Goal: Obtain resource: Obtain resource

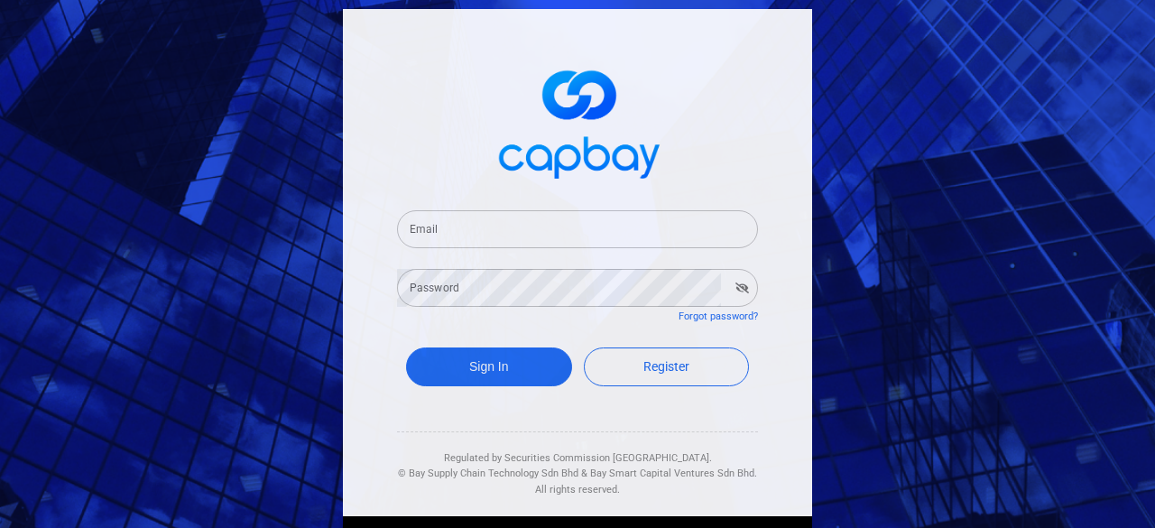
click at [417, 230] on input "Email" at bounding box center [577, 229] width 361 height 38
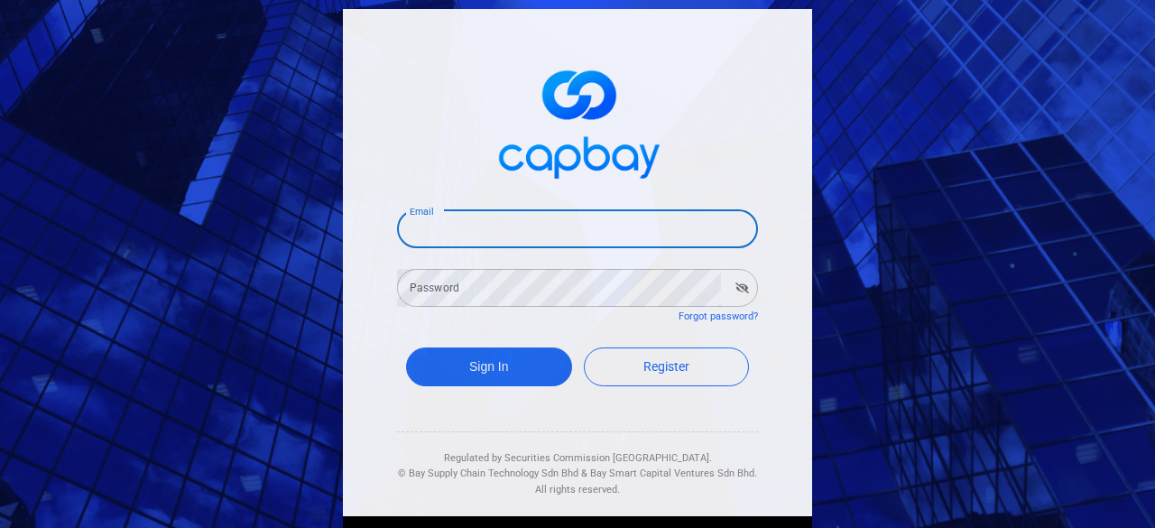
type input "[EMAIL_ADDRESS][DOMAIN_NAME]"
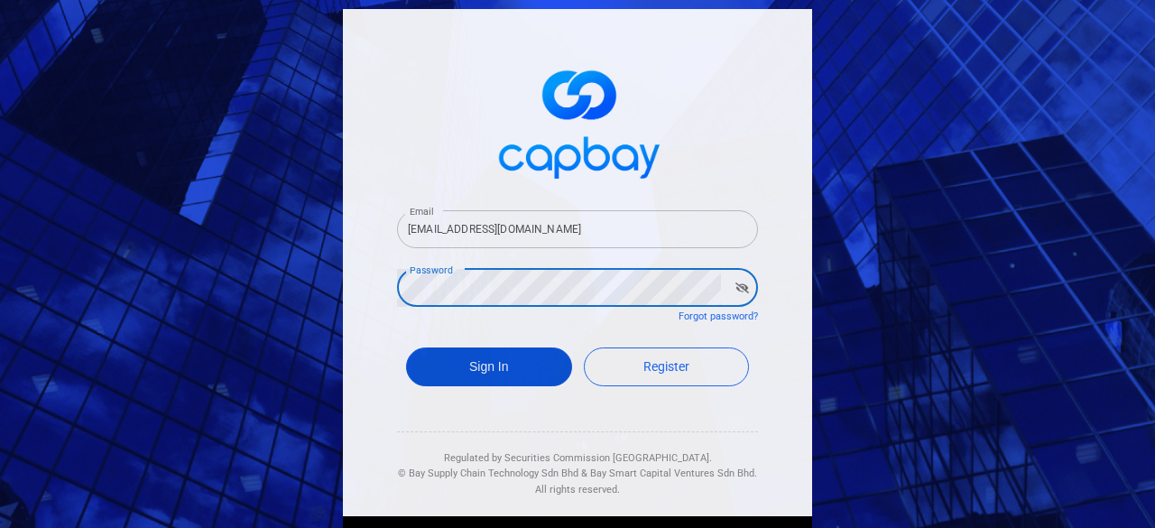
click at [497, 359] on button "Sign In" at bounding box center [489, 366] width 166 height 39
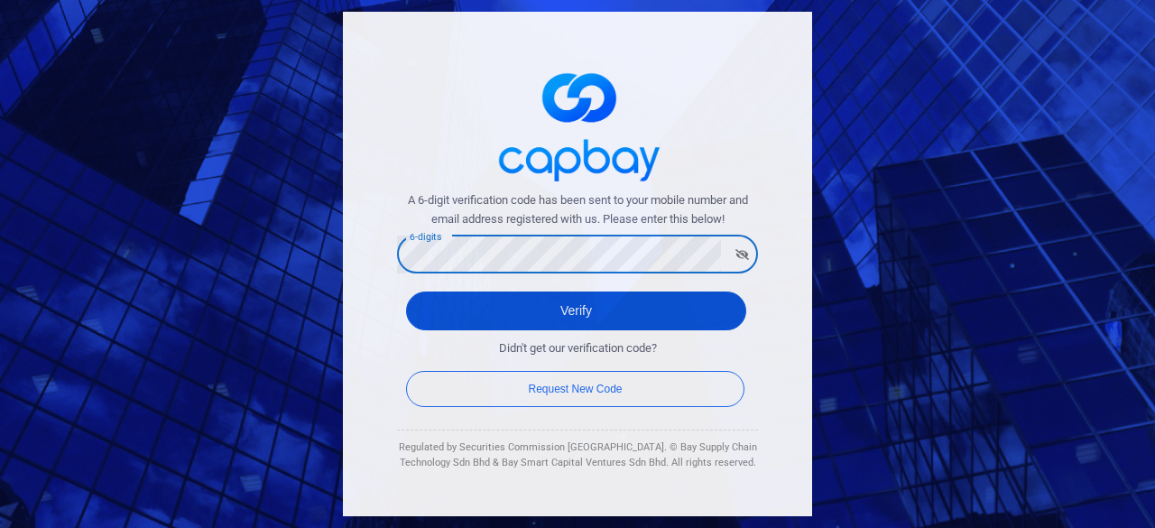
click at [557, 306] on button "Verify" at bounding box center [576, 310] width 340 height 39
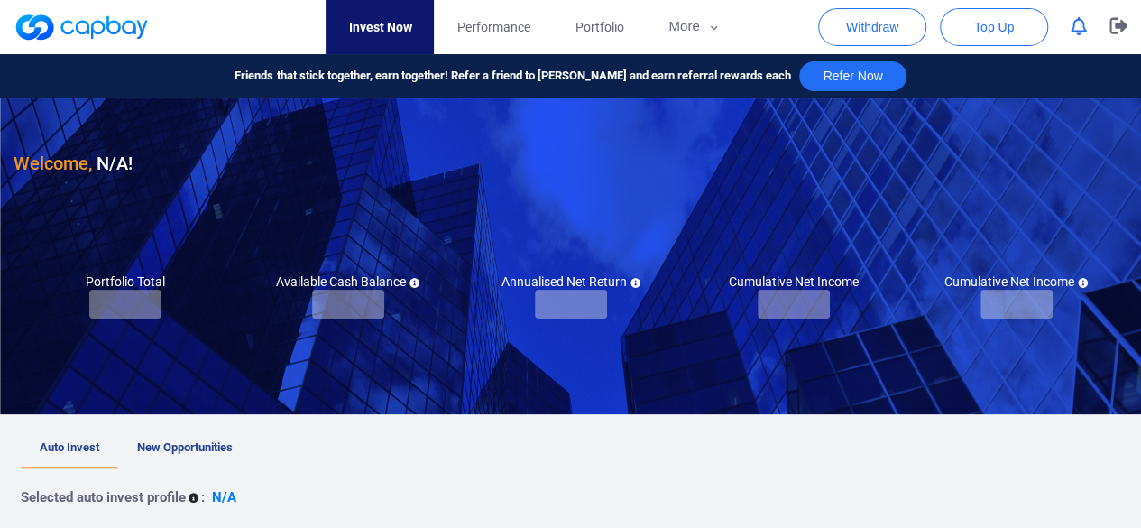
checkbox input "true"
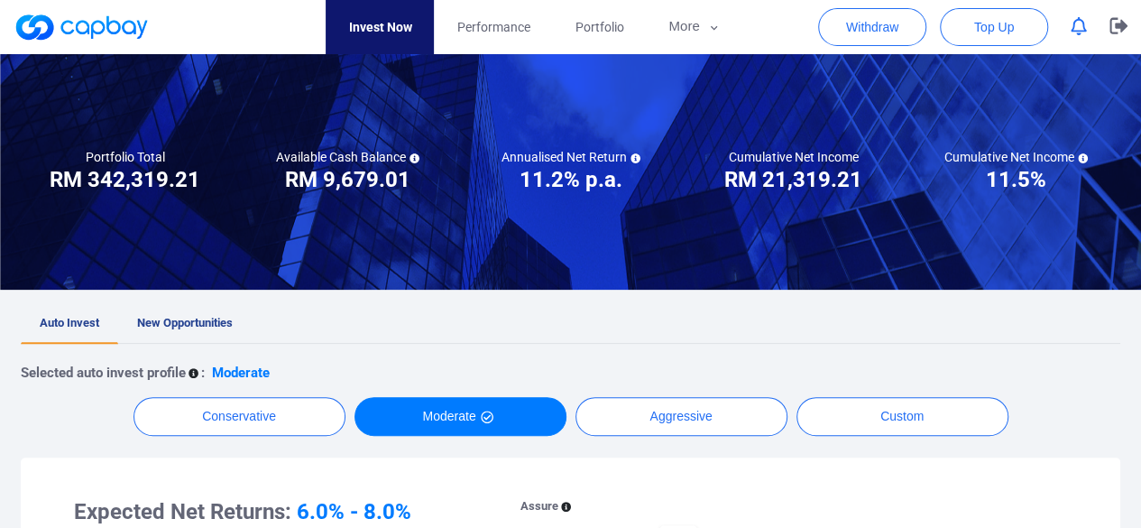
scroll to position [271, 0]
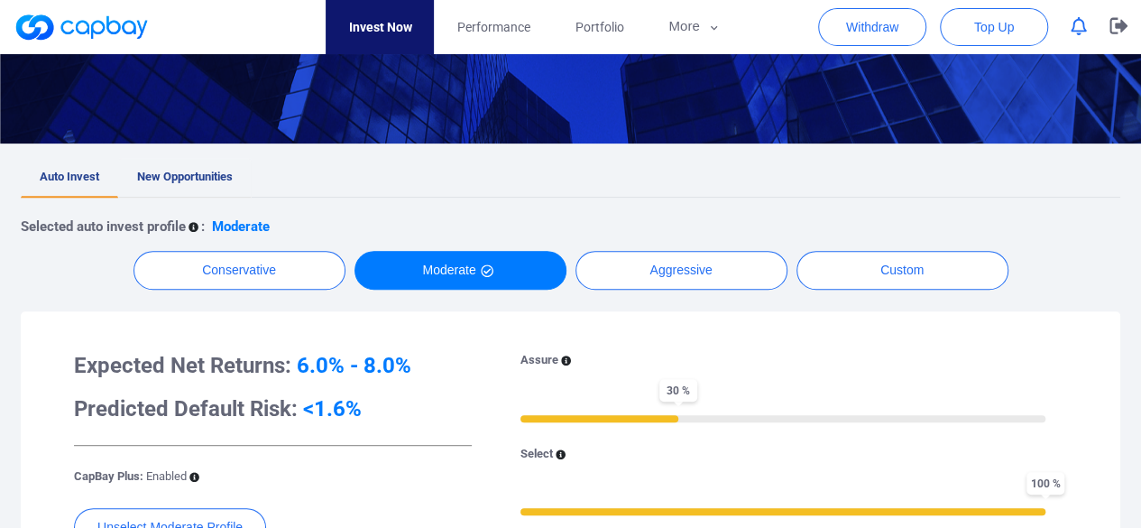
click at [180, 178] on span "New Opportunities" at bounding box center [185, 177] width 96 height 14
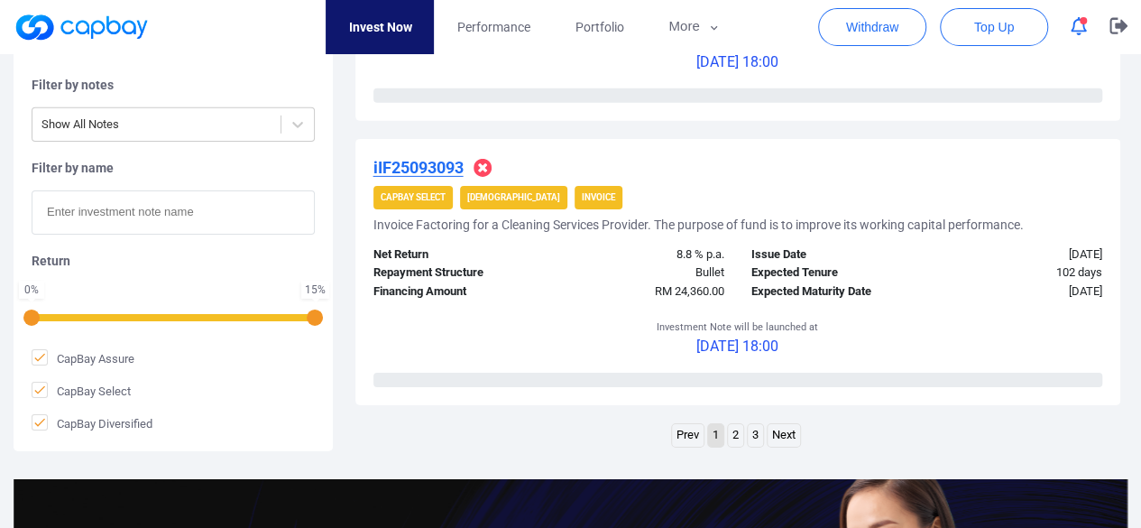
click at [738, 435] on link "2" at bounding box center [735, 435] width 15 height 23
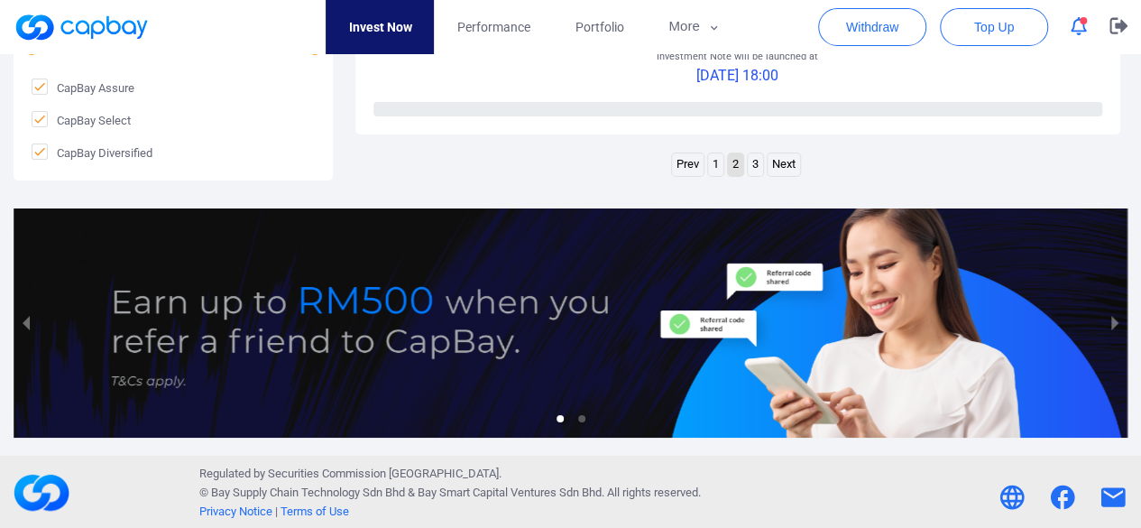
click at [759, 162] on link "3" at bounding box center [755, 164] width 15 height 23
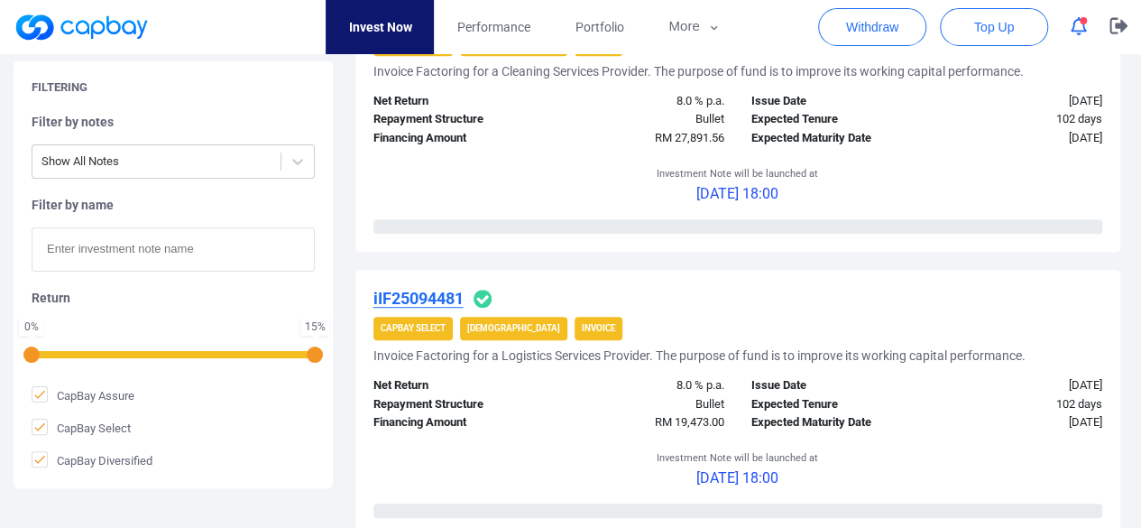
scroll to position [541, 0]
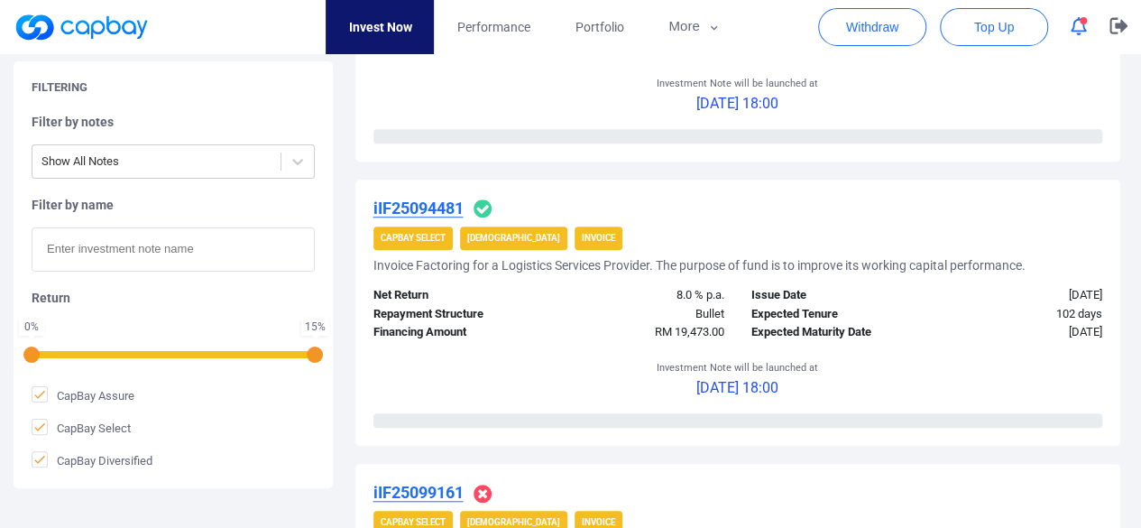
click at [439, 208] on u "iIF25094481" at bounding box center [419, 208] width 90 height 19
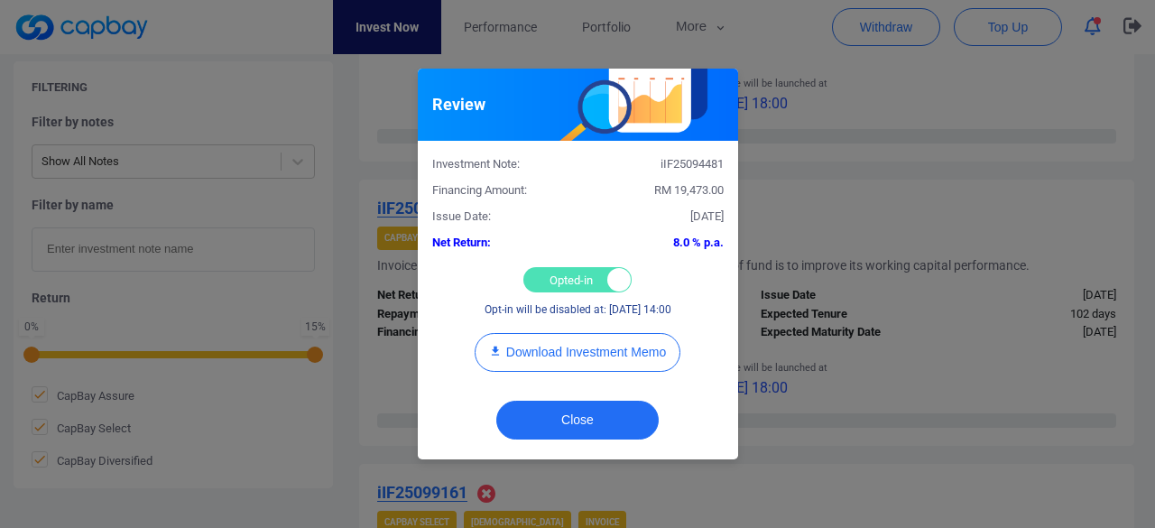
click at [561, 279] on div "Opted-in Opted-out" at bounding box center [577, 279] width 108 height 25
checkbox input "false"
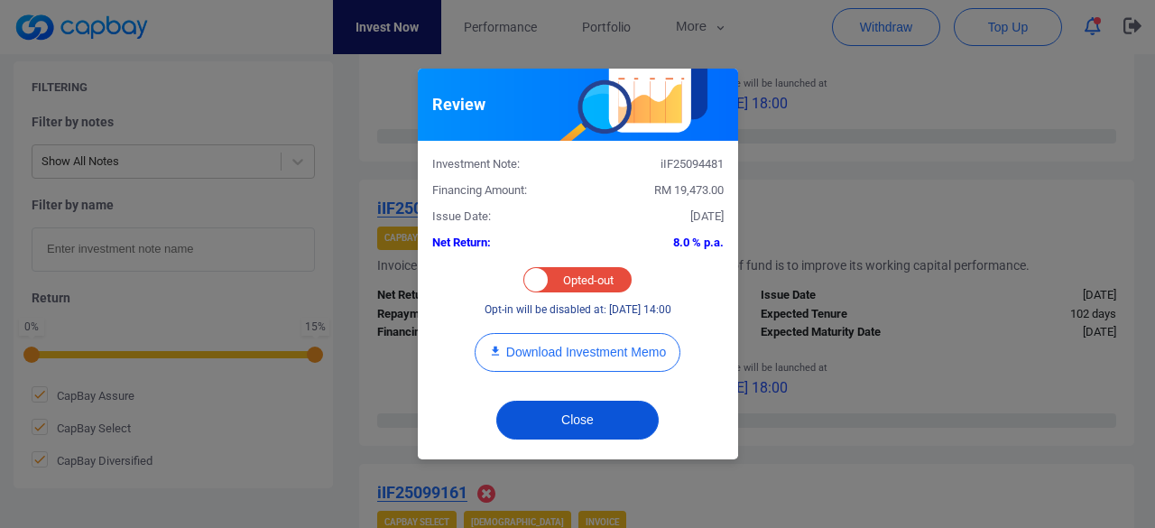
click at [594, 411] on button "Close" at bounding box center [577, 420] width 162 height 39
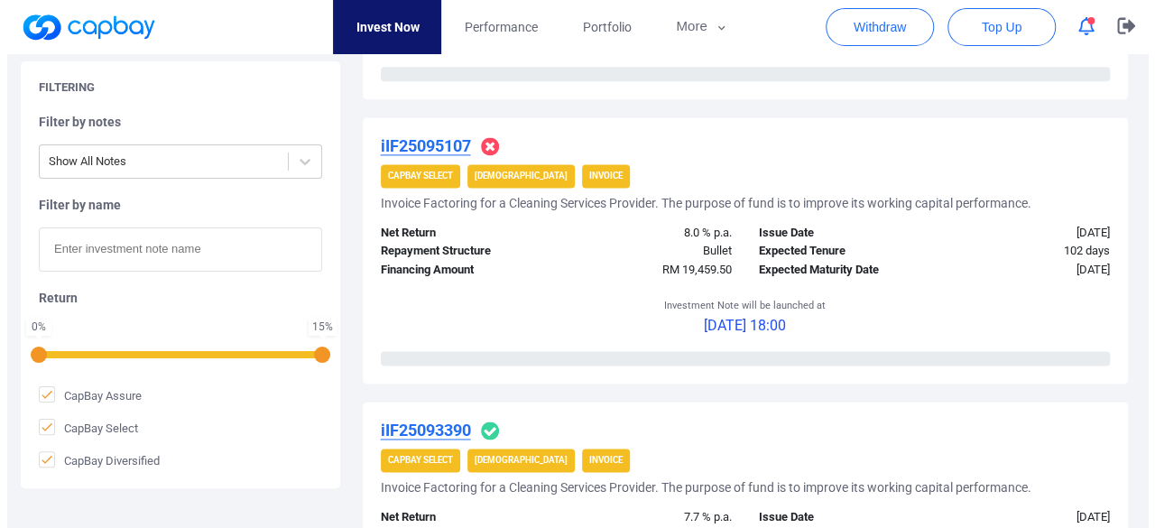
scroll to position [1444, 0]
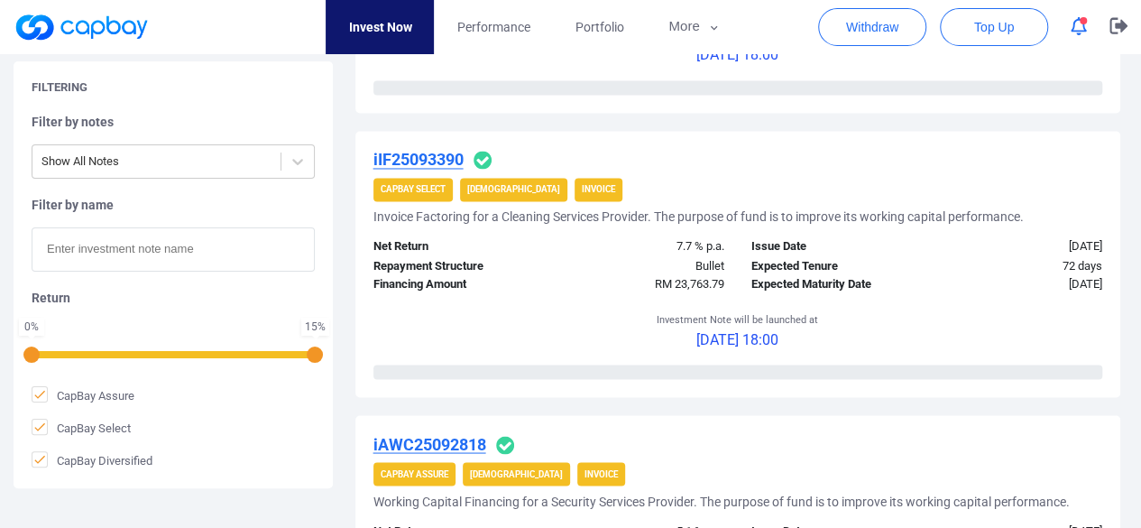
click at [433, 154] on u "iIF25093390" at bounding box center [419, 159] width 90 height 19
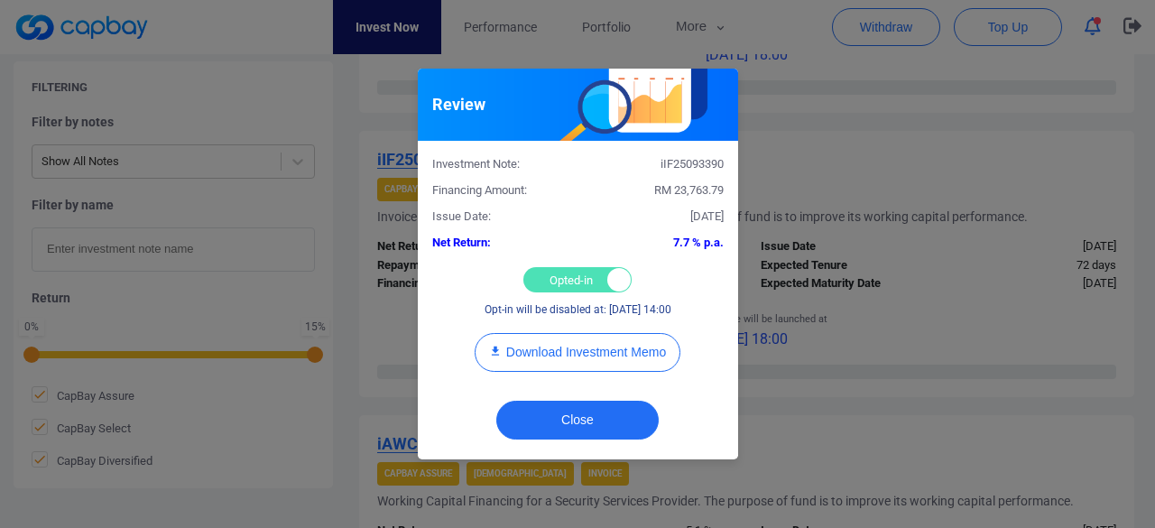
click at [556, 270] on div "Opted-in Opted-out" at bounding box center [577, 279] width 108 height 25
checkbox input "false"
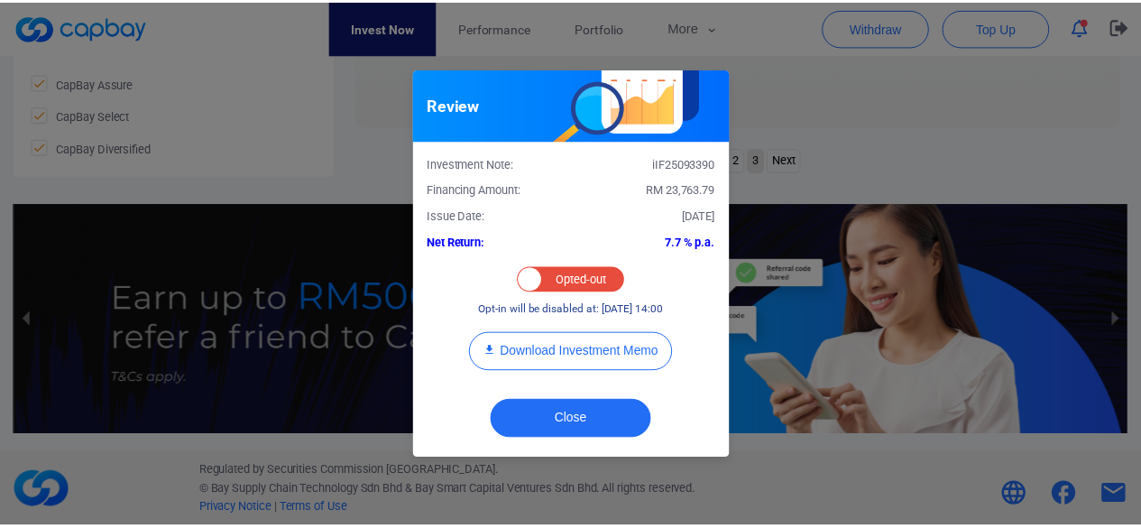
scroll to position [947, 0]
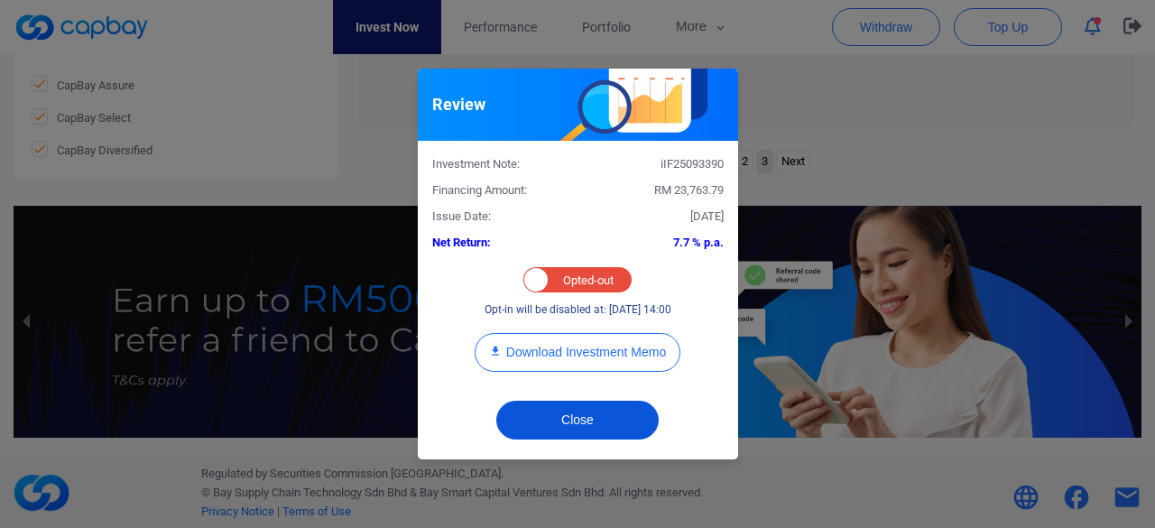
click at [565, 417] on button "Close" at bounding box center [577, 420] width 162 height 39
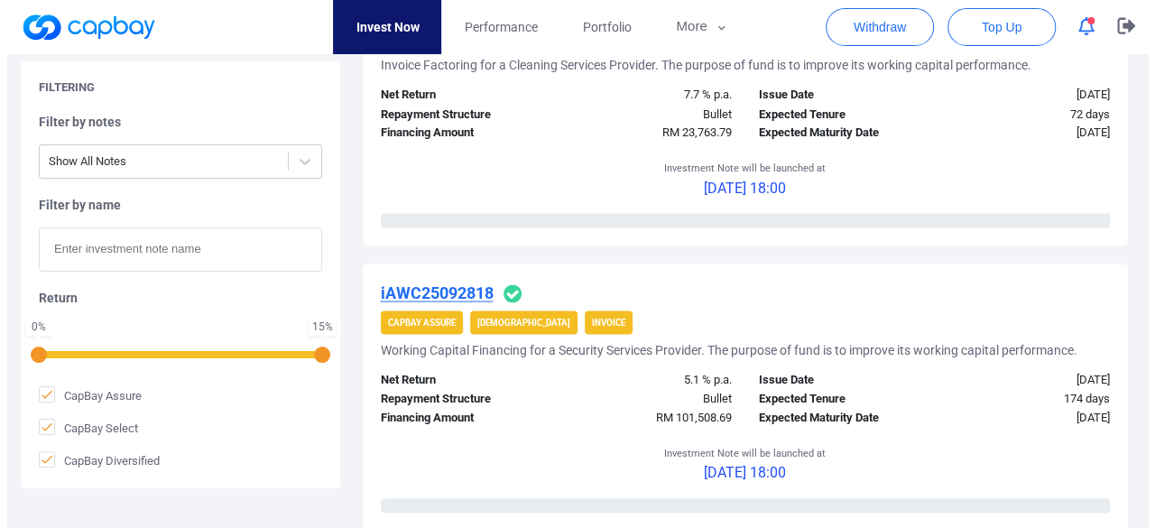
scroll to position [1669, 0]
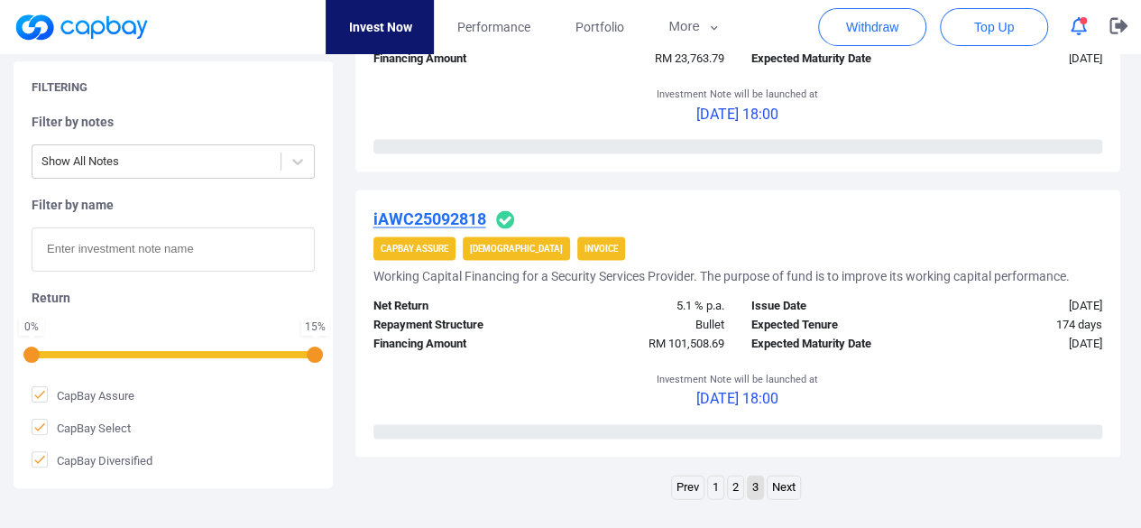
click at [455, 214] on u "iAWC25092818" at bounding box center [430, 217] width 113 height 19
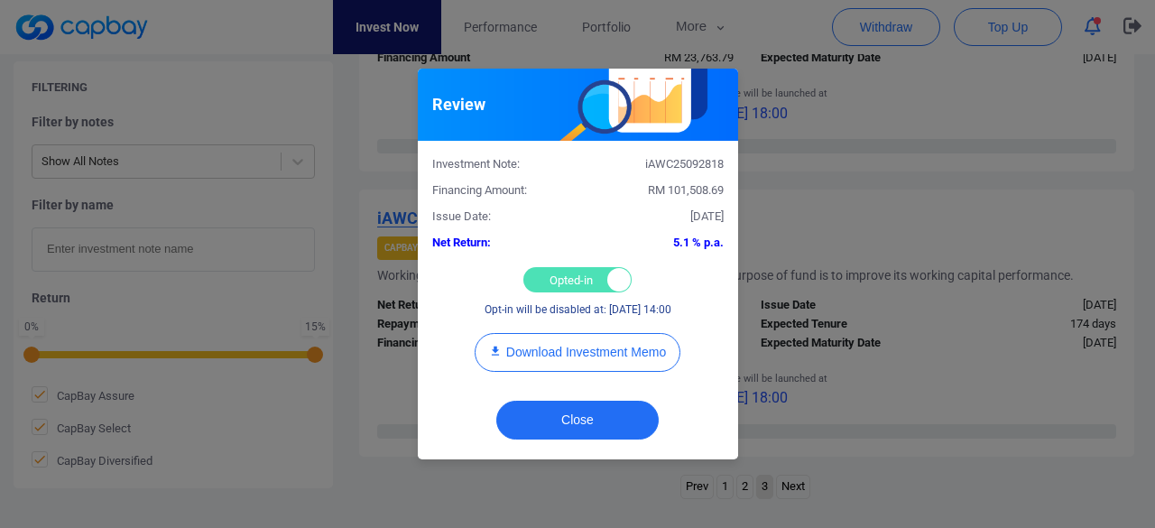
click at [575, 275] on div "Opted-in Opted-out" at bounding box center [577, 279] width 108 height 25
checkbox input "false"
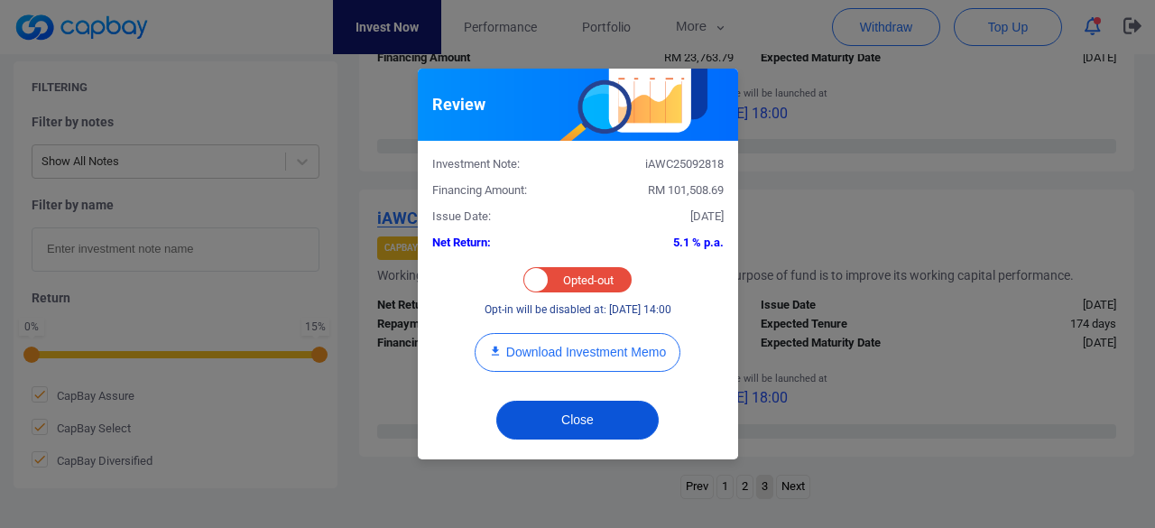
click at [584, 422] on button "Close" at bounding box center [577, 420] width 162 height 39
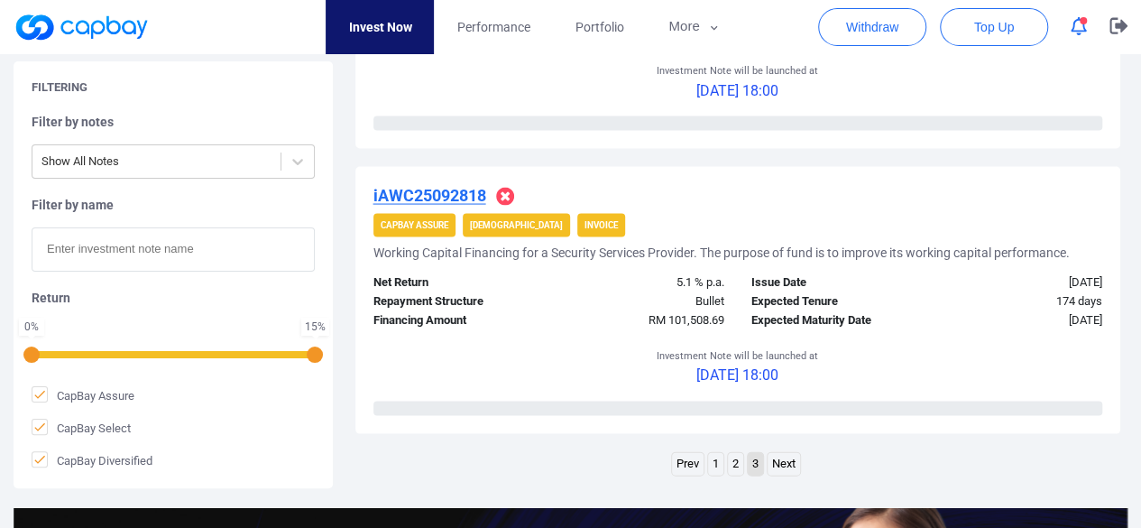
scroll to position [1759, 0]
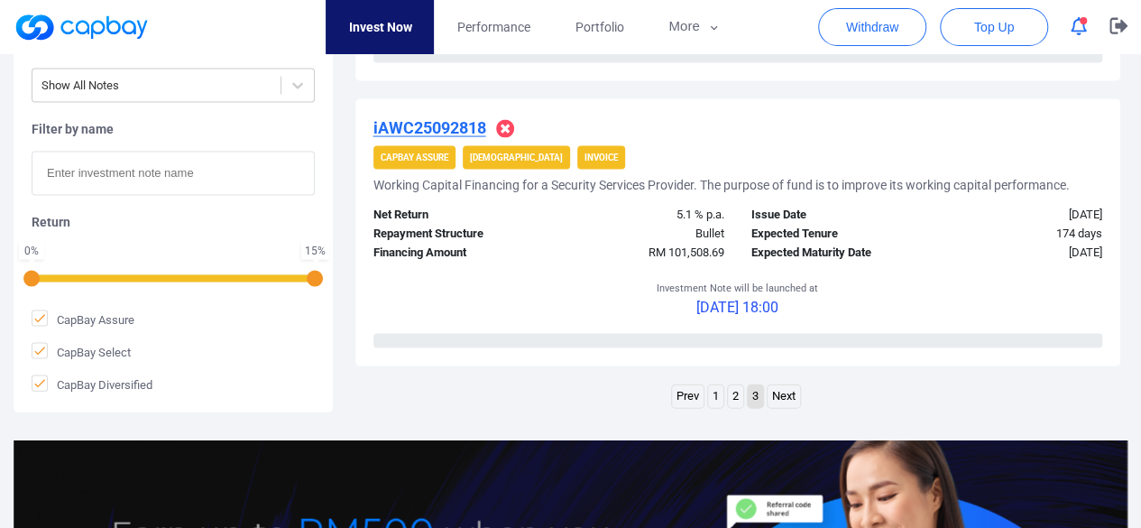
click at [117, 175] on input "text" at bounding box center [173, 174] width 283 height 44
paste input "iIF25097109"
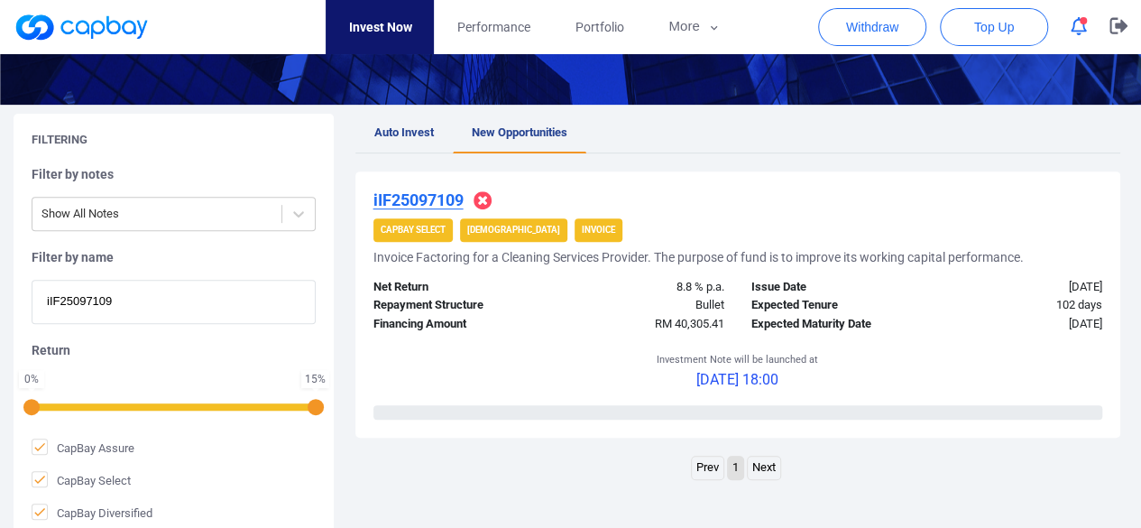
scroll to position [355, 0]
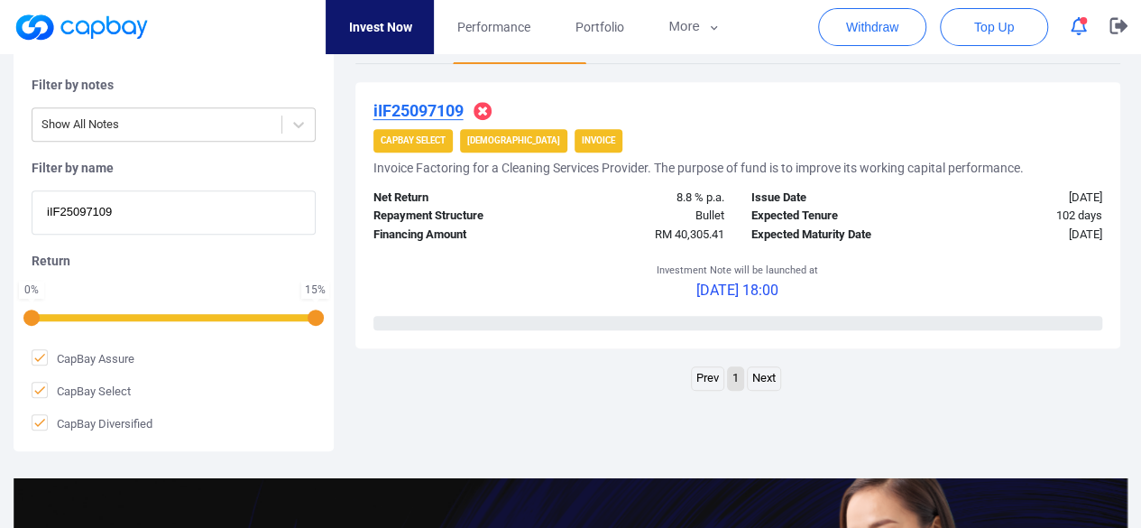
drag, startPoint x: 226, startPoint y: 214, endPoint x: 0, endPoint y: 238, distance: 227.8
click at [0, 238] on div "Filtering Filter by notes Show All Notes Filter by name iIF25097109 Return 0 % …" at bounding box center [570, 237] width 1141 height 427
paste input "iIF25093390"
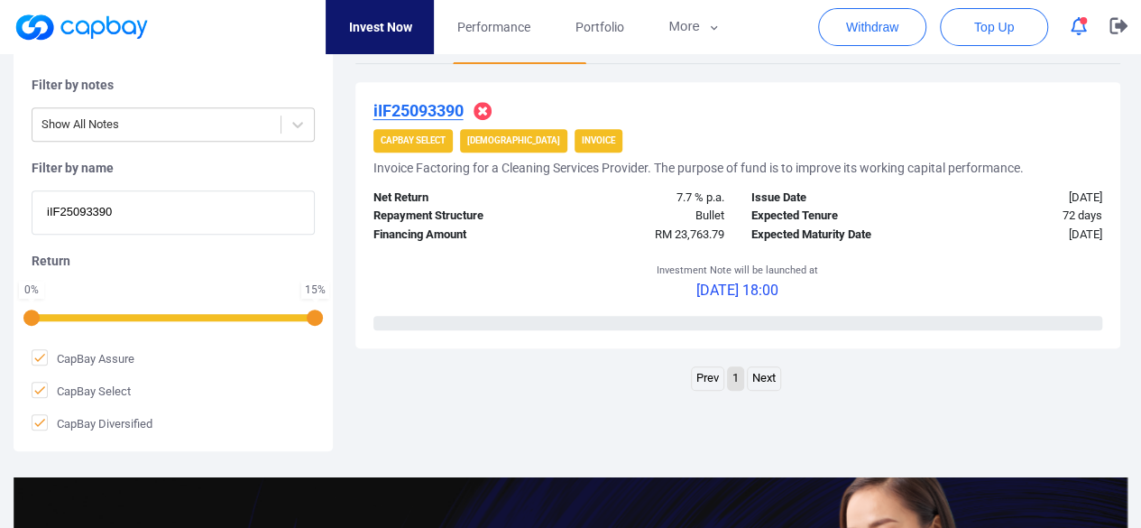
click at [0, 212] on div "Filtering Filter by notes Show All Notes Filter by name iIF25093390 Return 0 % …" at bounding box center [570, 237] width 1141 height 426
paste input "iIF25096936"
drag, startPoint x: 134, startPoint y: 215, endPoint x: 0, endPoint y: 245, distance: 137.0
click at [0, 245] on div "Filtering Filter by notes Show All Notes Filter by name iIF25096936 Return 0 % …" at bounding box center [570, 237] width 1141 height 426
paste input "377"
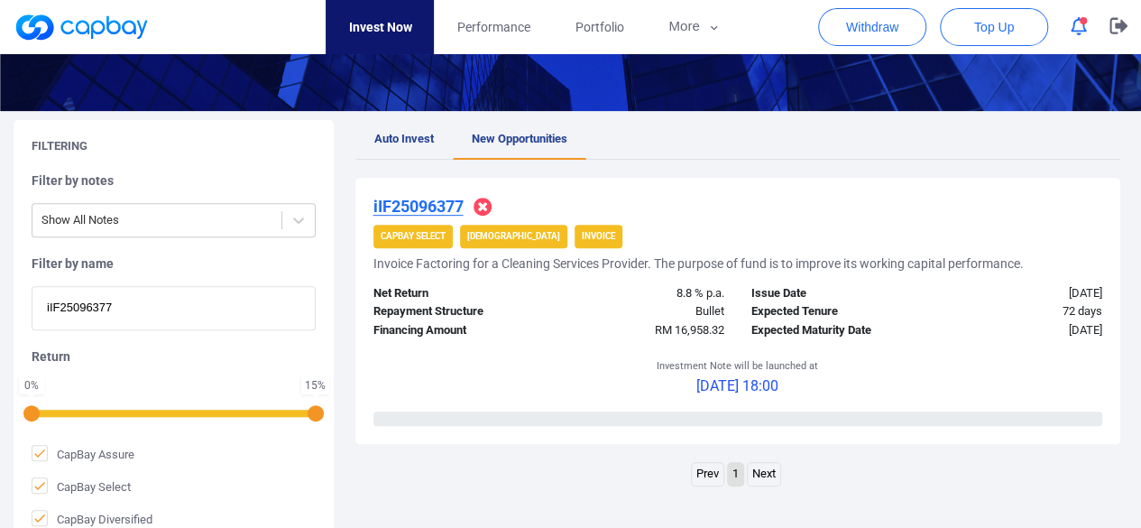
scroll to position [174, 0]
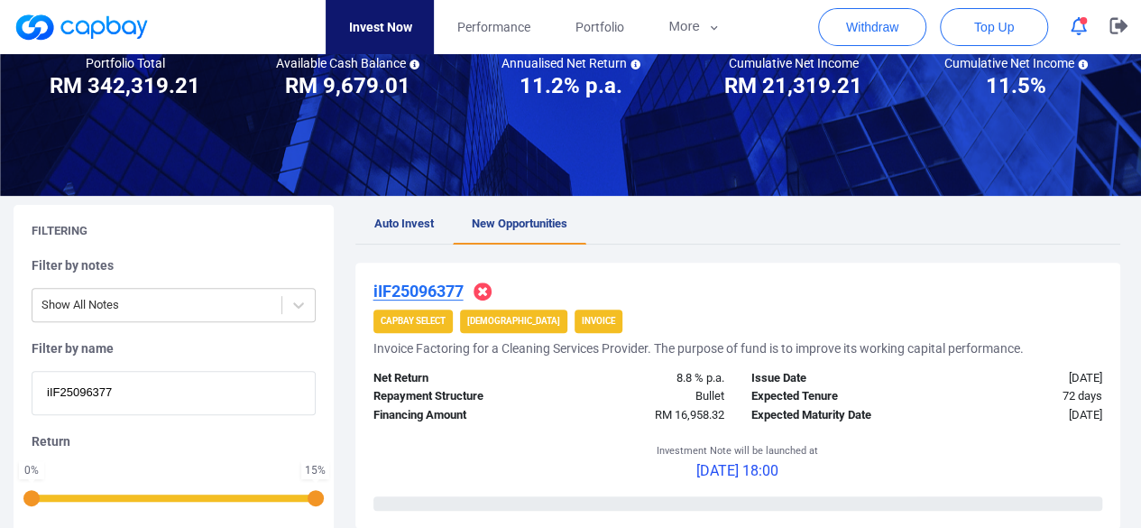
drag, startPoint x: 138, startPoint y: 385, endPoint x: 0, endPoint y: 382, distance: 138.1
click at [0, 382] on div "Filtering Filter by notes Show All Notes Filter by name iIF25096377 Return 0 % …" at bounding box center [570, 418] width 1141 height 427
paste input "iIF2509463"
drag, startPoint x: 150, startPoint y: 393, endPoint x: 0, endPoint y: 387, distance: 149.9
click at [0, 387] on div "Filtering Filter by notes Show All Notes Filter by name iIF25094637 Return 0 % …" at bounding box center [570, 418] width 1141 height 427
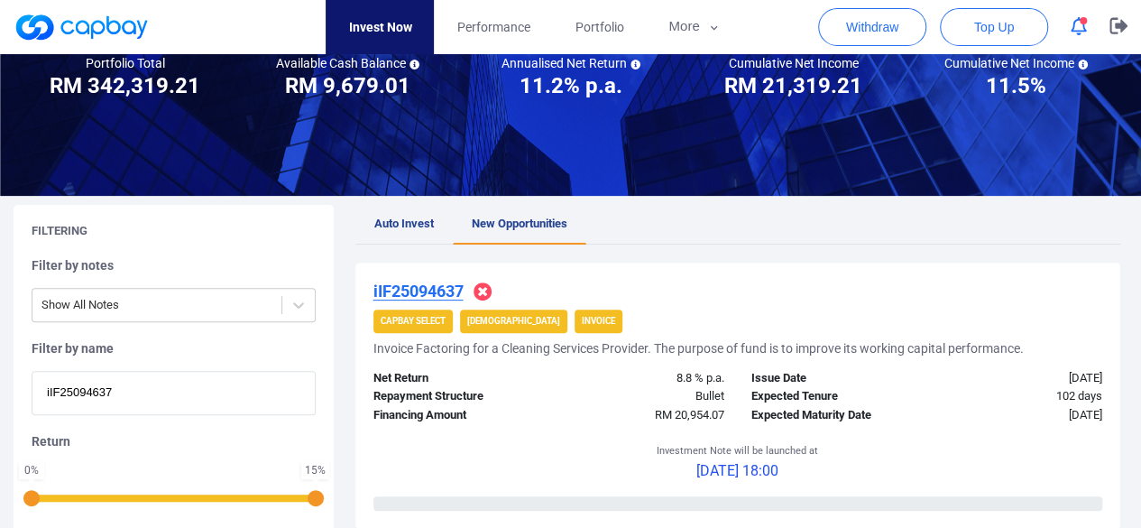
paste input "iIF25099922"
drag, startPoint x: 129, startPoint y: 394, endPoint x: 3, endPoint y: 403, distance: 126.6
click at [3, 403] on div "Filtering Filter by notes Show All Notes Filter by name iIF25099922 Return 0 % …" at bounding box center [570, 418] width 1141 height 427
paste input "5107"
drag, startPoint x: 141, startPoint y: 405, endPoint x: 0, endPoint y: 415, distance: 141.1
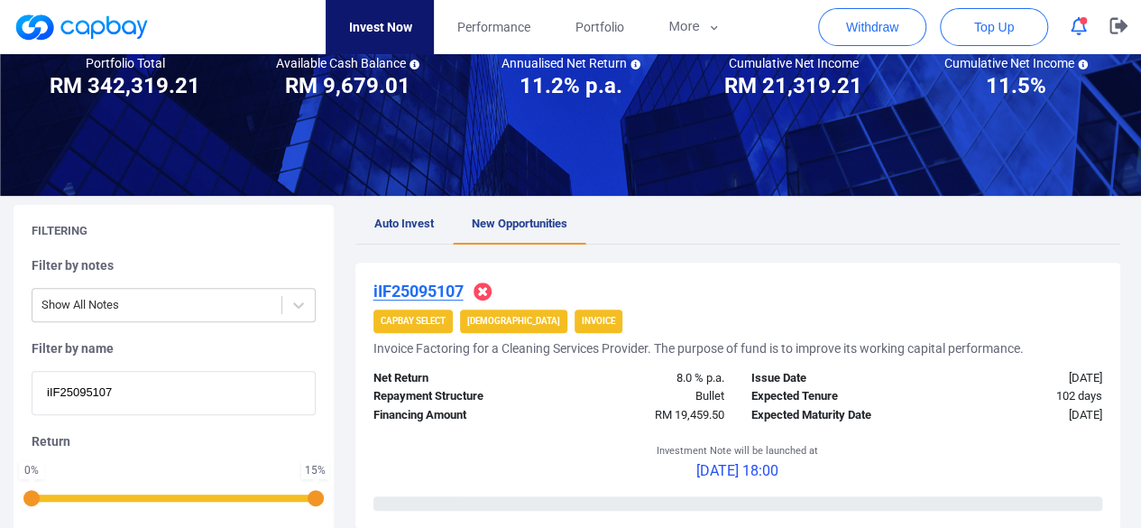
click at [0, 415] on div "Filtering Filter by notes Show All Notes Filter by name iIF25095107 Return 0 % …" at bounding box center [570, 418] width 1141 height 427
paste input "7448"
click at [0, 402] on div "Filtering Filter by notes Show All Notes Filter by name iIF25097448 Return 0 % …" at bounding box center [570, 418] width 1141 height 427
paste input "iIF2509632"
drag, startPoint x: 150, startPoint y: 398, endPoint x: 0, endPoint y: 400, distance: 149.8
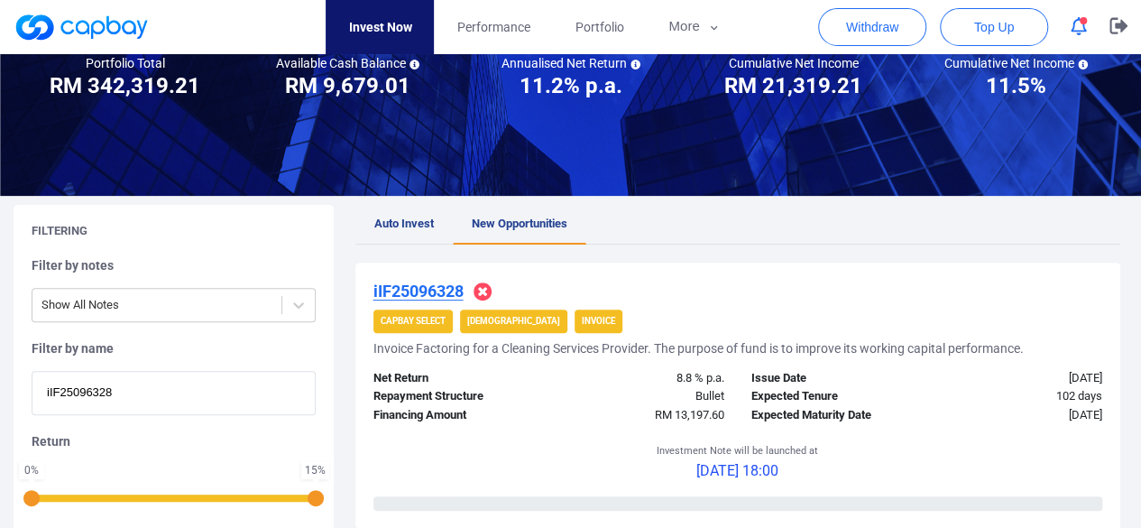
click at [0, 403] on div "Filtering Filter by notes Show All Notes Filter by name iIF25096328 Return 0 % …" at bounding box center [570, 418] width 1141 height 427
paste input "iIF25099161"
drag, startPoint x: 125, startPoint y: 398, endPoint x: 2, endPoint y: 392, distance: 122.9
click at [2, 392] on div "Filtering Filter by notes Show All Notes Filter by name iIF25099161 Return 0 % …" at bounding box center [570, 418] width 1141 height 427
paste input "448"
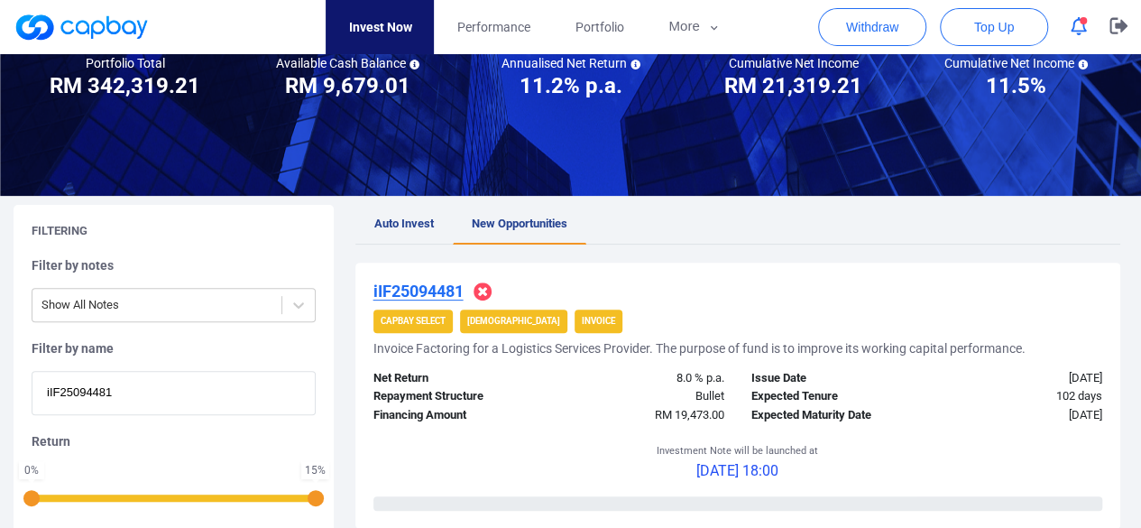
drag, startPoint x: 130, startPoint y: 393, endPoint x: 0, endPoint y: 386, distance: 130.1
click at [0, 386] on div "Filtering Filter by notes Show All Notes Filter by name iIF25094481 Return 0 % …" at bounding box center [570, 418] width 1141 height 427
paste input "iIF25097433"
drag, startPoint x: 138, startPoint y: 393, endPoint x: 0, endPoint y: 391, distance: 138.1
click at [0, 391] on div "Filtering Filter by notes Show All Notes Filter by name iIF25097433 Return 0 % …" at bounding box center [570, 418] width 1141 height 427
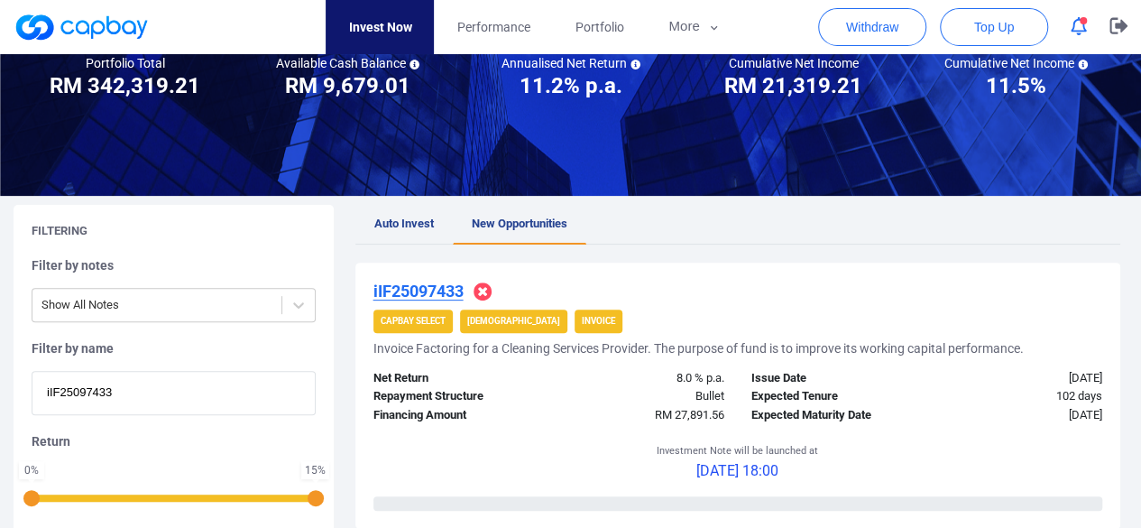
paste input "iIF25091420"
click at [0, 391] on div "Filtering Filter by notes Show All Notes Filter by name iIF25091420 Return 0 % …" at bounding box center [570, 418] width 1141 height 427
paste input "3093"
drag, startPoint x: 151, startPoint y: 400, endPoint x: 0, endPoint y: 398, distance: 150.7
click at [0, 398] on div "Filtering Filter by notes Show All Notes Filter by name iIF25093093 Return 0 % …" at bounding box center [570, 418] width 1141 height 427
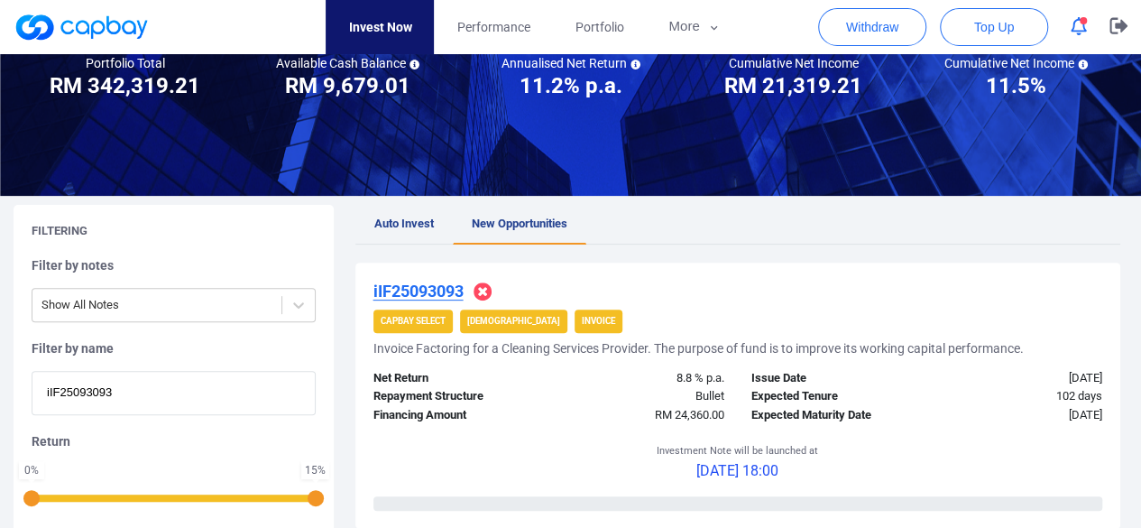
paste input "6451"
drag, startPoint x: 125, startPoint y: 393, endPoint x: 0, endPoint y: 418, distance: 126.9
click at [0, 418] on div "Filtering Filter by notes Show All Notes Filter by name iIF25096451 Return 0 % …" at bounding box center [570, 418] width 1141 height 427
paste input "31"
drag, startPoint x: 135, startPoint y: 389, endPoint x: 0, endPoint y: 392, distance: 135.4
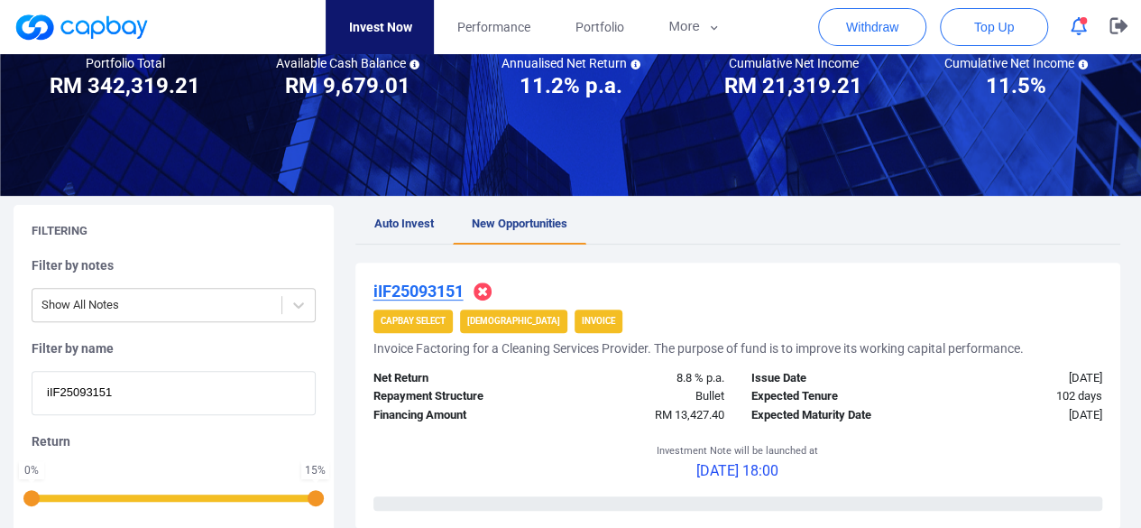
click at [0, 392] on div "Filtering Filter by notes Show All Notes Filter by name iIF25093151 Return 0 % …" at bounding box center [570, 418] width 1141 height 427
paste input "7123"
type input "iIF25097123"
click at [429, 282] on u "iIF25097123" at bounding box center [419, 291] width 90 height 19
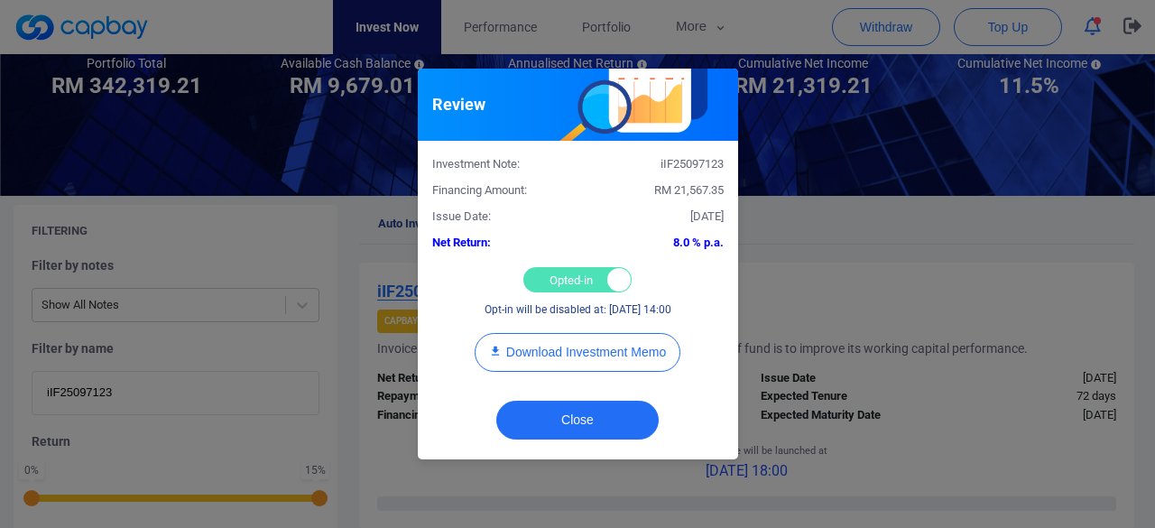
click at [558, 281] on div "Opted-in Opted-out" at bounding box center [577, 279] width 108 height 25
checkbox input "false"
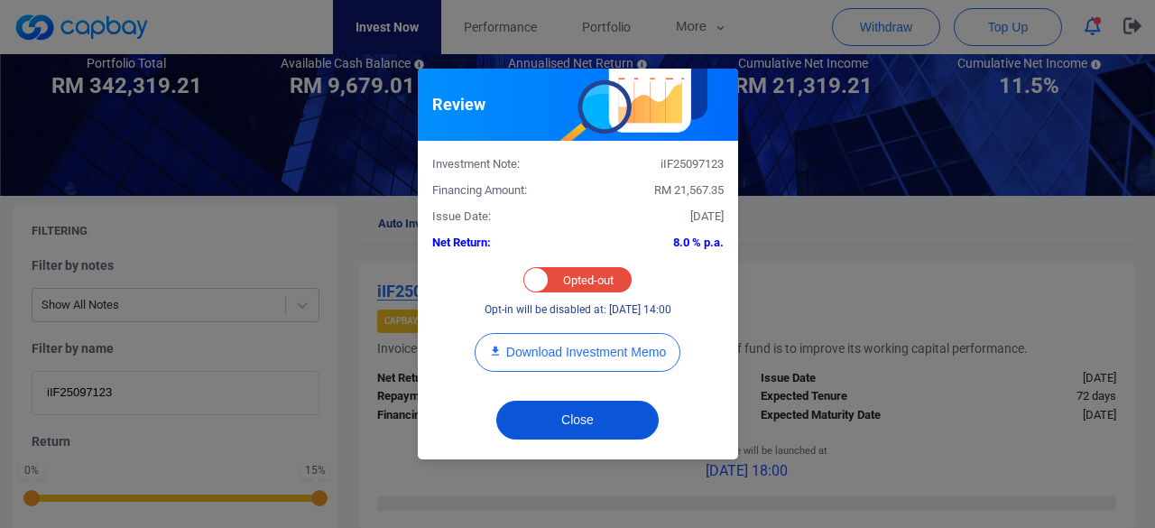
click at [566, 409] on button "Close" at bounding box center [577, 420] width 162 height 39
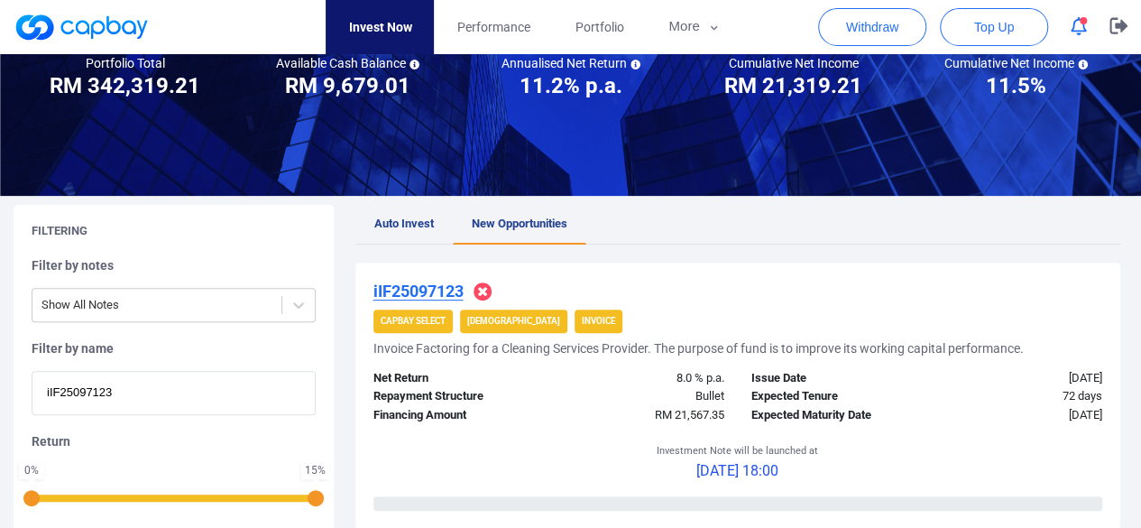
drag, startPoint x: 144, startPoint y: 397, endPoint x: 23, endPoint y: 382, distance: 122.8
click at [23, 382] on div "Filtering Filter by notes Show All Notes Filter by name iIF25097123 Return 0 % …" at bounding box center [174, 418] width 320 height 427
paste input "8915"
type input "iIF25098915"
click at [395, 288] on u "iIF25098915" at bounding box center [419, 291] width 90 height 19
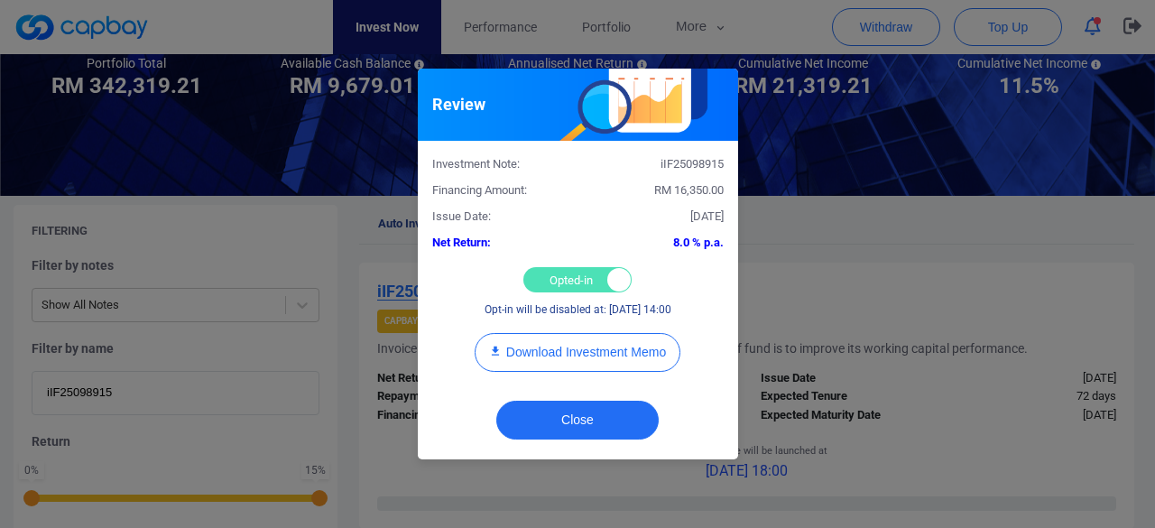
click at [559, 273] on div "Opted-in Opted-out" at bounding box center [577, 279] width 108 height 25
checkbox input "false"
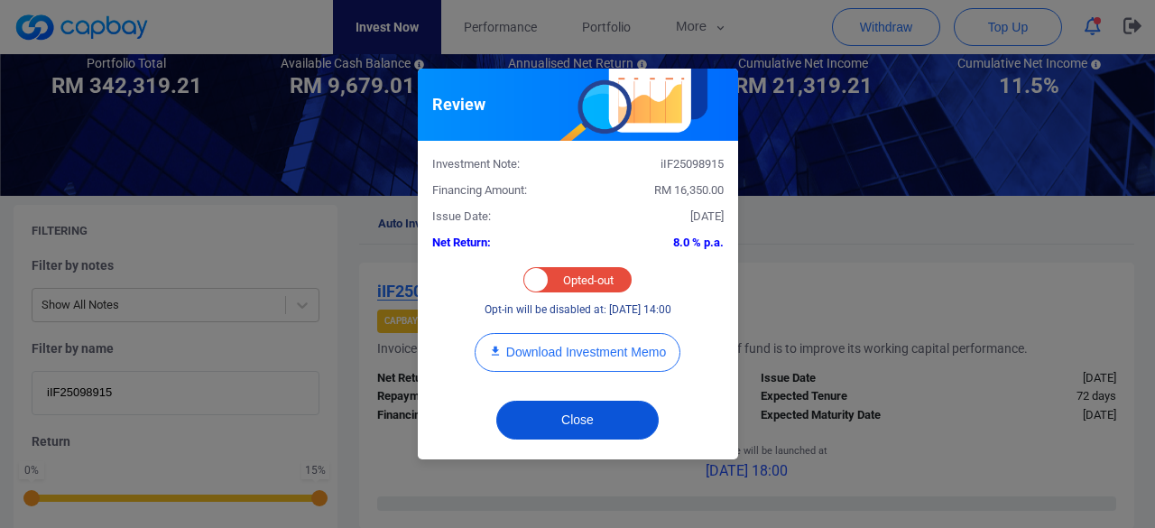
click at [564, 419] on button "Close" at bounding box center [577, 420] width 162 height 39
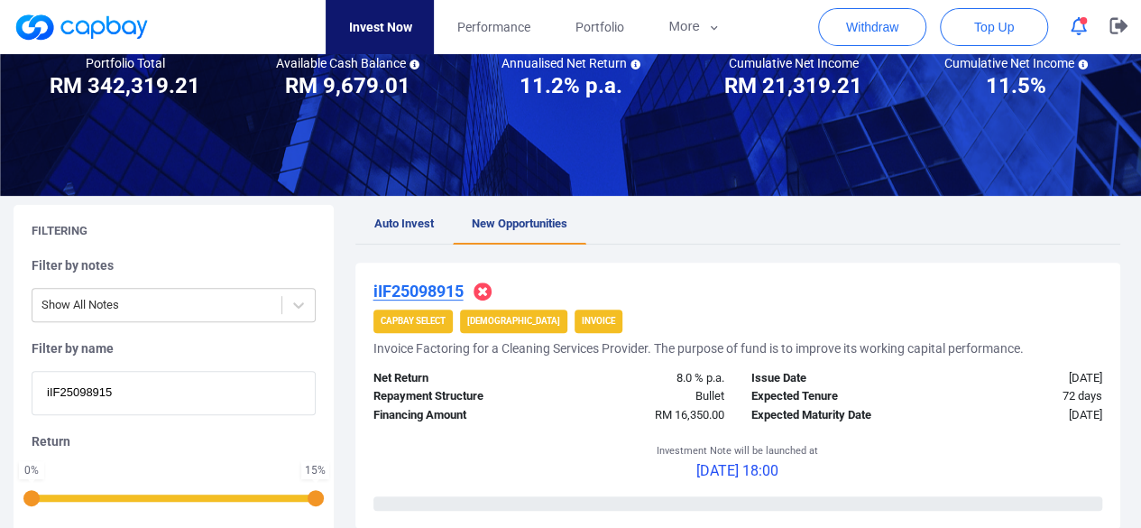
drag, startPoint x: 120, startPoint y: 392, endPoint x: 2, endPoint y: 395, distance: 118.3
click at [2, 395] on div "Filtering Filter by notes Show All Notes Filter by name iIF25098915 Return 0 % …" at bounding box center [570, 418] width 1141 height 427
paste input "2392"
type input "iIF25092392"
click at [424, 286] on u "iIF25092392" at bounding box center [419, 291] width 90 height 19
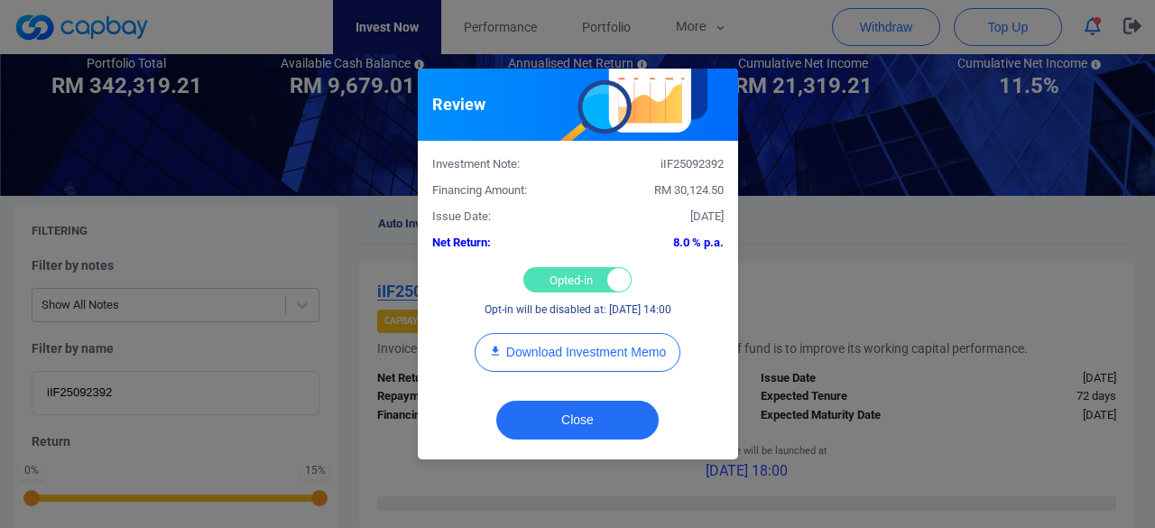
click at [552, 279] on div "Opted-in Opted-out" at bounding box center [577, 279] width 108 height 25
checkbox input "false"
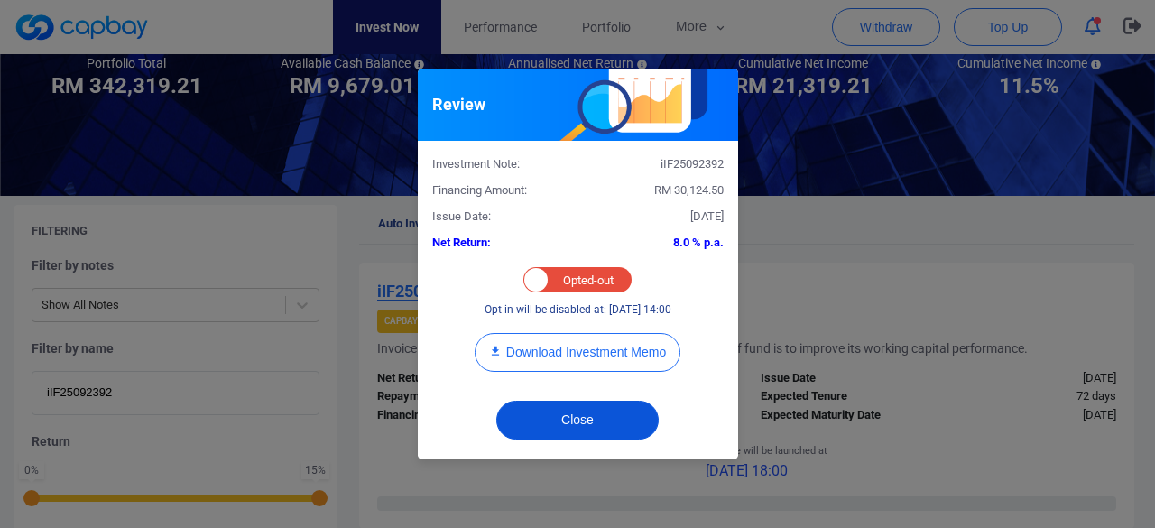
click at [563, 411] on button "Close" at bounding box center [577, 420] width 162 height 39
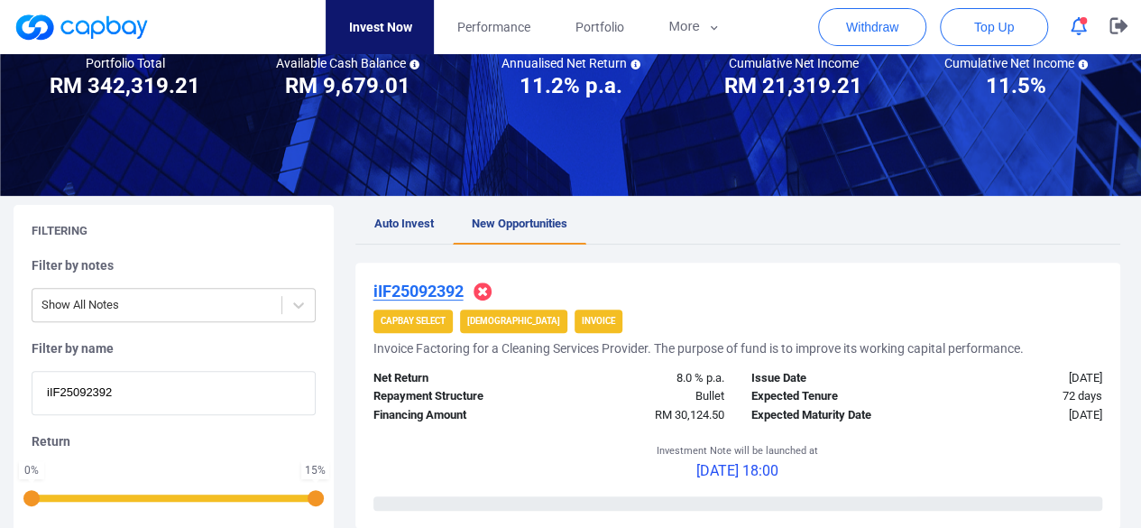
drag, startPoint x: 121, startPoint y: 393, endPoint x: 3, endPoint y: 370, distance: 120.3
click at [0, 372] on div "Filtering Filter by notes Show All Notes Filter by name iIF25092392 Return 0 % …" at bounding box center [570, 418] width 1141 height 427
paste input "WC25098414"
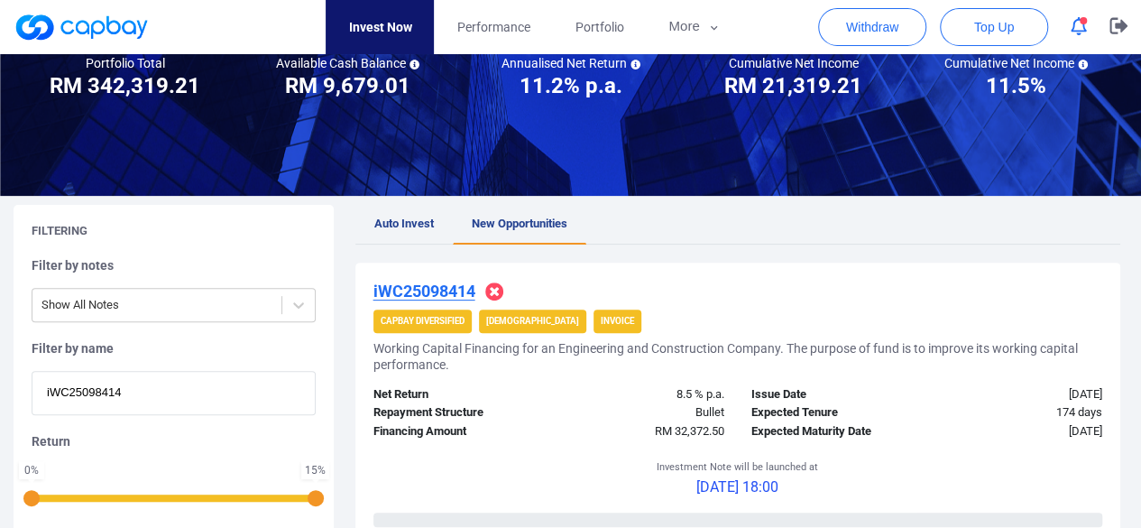
drag, startPoint x: 138, startPoint y: 393, endPoint x: 0, endPoint y: 405, distance: 138.6
click at [0, 405] on div "Filtering Filter by notes Show All Notes Filter by name iWC25098414 Return 0 % …" at bounding box center [570, 418] width 1141 height 427
paste input "iWC2509677"
drag, startPoint x: 199, startPoint y: 402, endPoint x: 0, endPoint y: 398, distance: 198.5
click at [0, 398] on div "Filtering Filter by notes Show All Notes Filter by name iWC25096774 Return 0 % …" at bounding box center [570, 418] width 1141 height 427
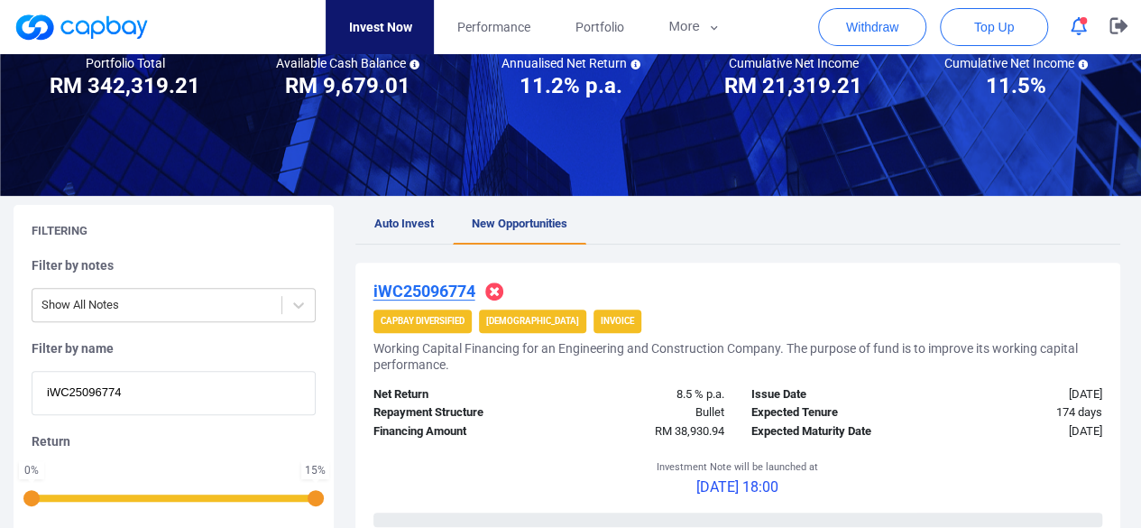
paste input "iWC25096025"
click at [0, 405] on div "Filtering Filter by notes Show All Notes Filter by name iWC25096025 Return 0 % …" at bounding box center [570, 418] width 1141 height 427
paste input "204"
drag, startPoint x: 20, startPoint y: 391, endPoint x: 0, endPoint y: 394, distance: 20.2
click at [0, 394] on div "Filtering Filter by notes Show All Notes Filter by name iWC25092045 Return 0 % …" at bounding box center [570, 418] width 1141 height 427
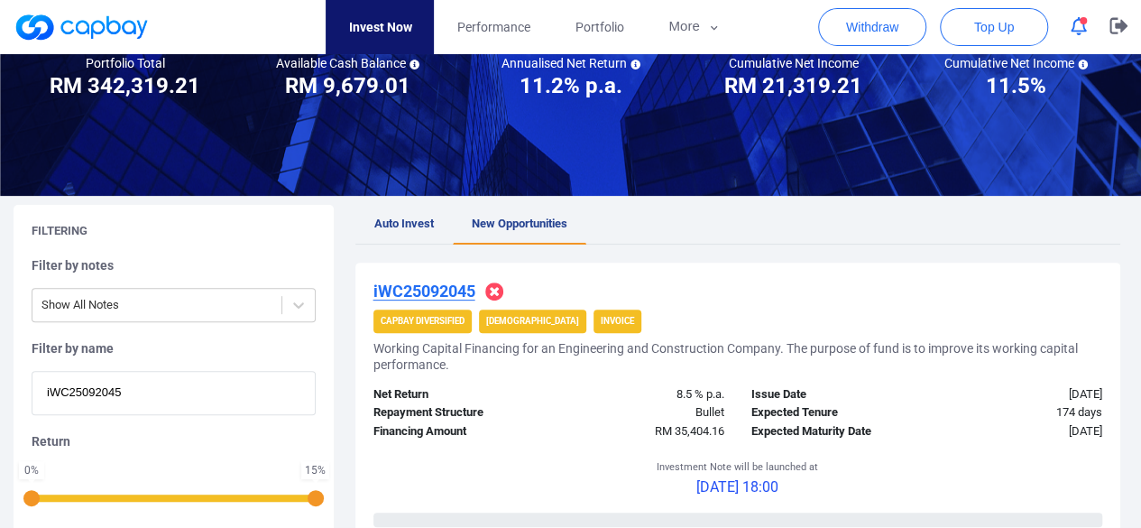
paste input "1234"
drag, startPoint x: 140, startPoint y: 396, endPoint x: 0, endPoint y: 393, distance: 139.9
click at [0, 393] on div "Filtering Filter by notes Show All Notes Filter by name iWC25091234 Return 0 % …" at bounding box center [570, 418] width 1141 height 427
paste input "iWC25094911"
drag, startPoint x: 209, startPoint y: 389, endPoint x: 0, endPoint y: 400, distance: 209.6
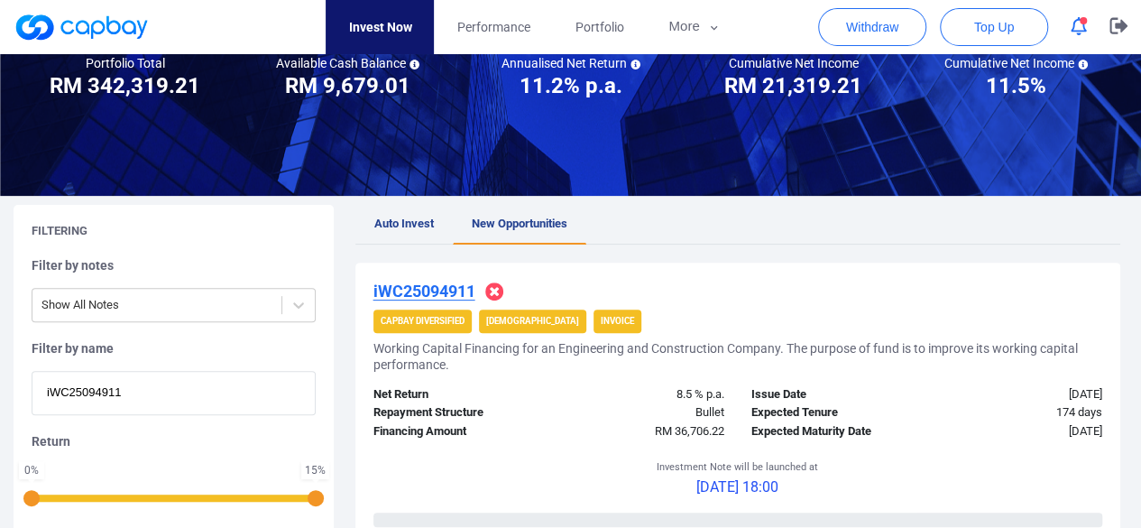
click at [0, 400] on div "Filtering Filter by notes Show All Notes Filter by name iWC25094911 Return 0 % …" at bounding box center [570, 418] width 1141 height 427
paste input "iAWC25092818"
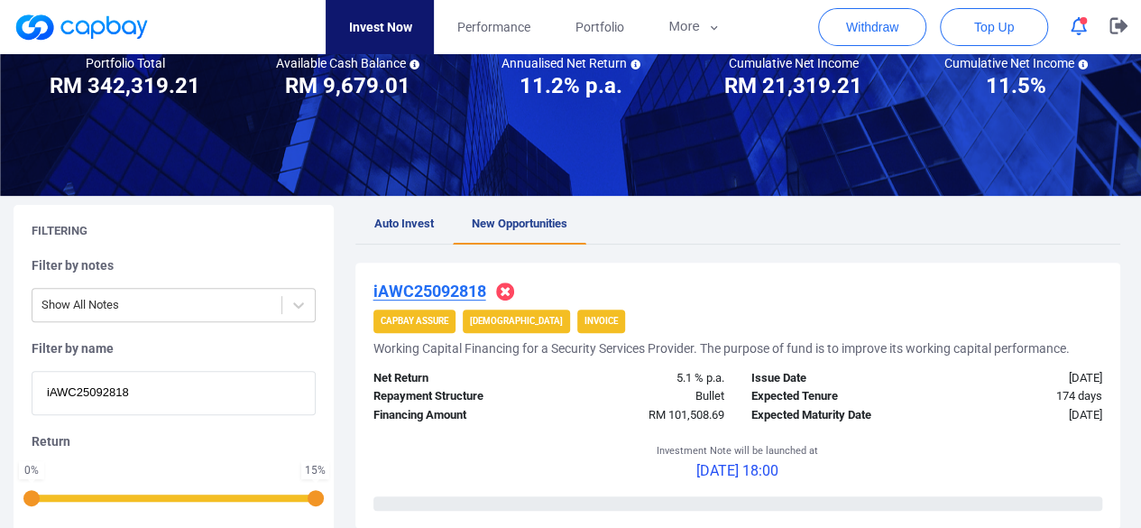
drag, startPoint x: 177, startPoint y: 392, endPoint x: 0, endPoint y: 393, distance: 176.9
click at [0, 393] on div "Filtering Filter by notes Show All Notes Filter by name iAWC25092818 Return 0 %…" at bounding box center [570, 418] width 1141 height 427
paste input "WC25094911"
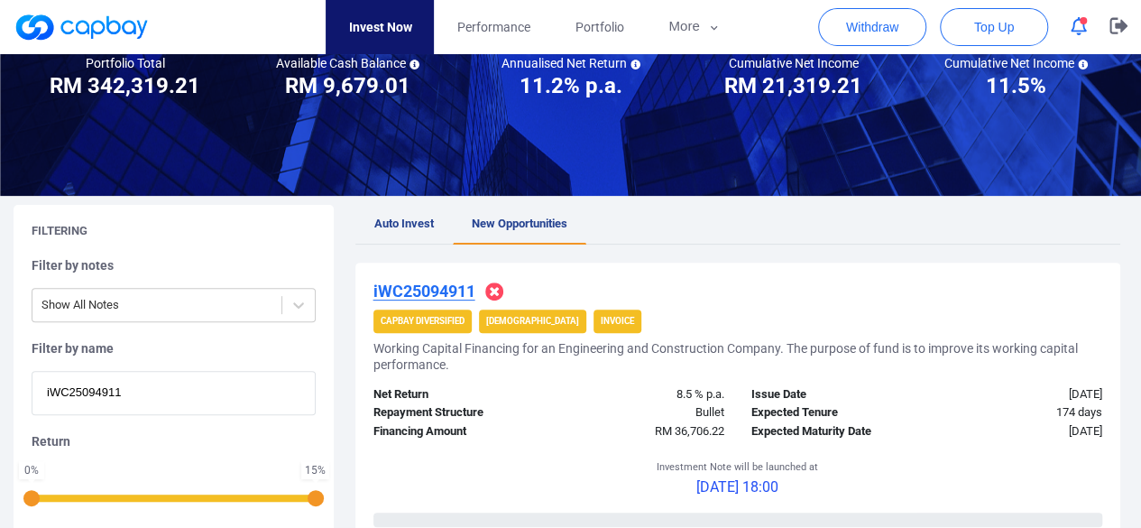
click at [446, 288] on u "iWC25094911" at bounding box center [425, 291] width 102 height 19
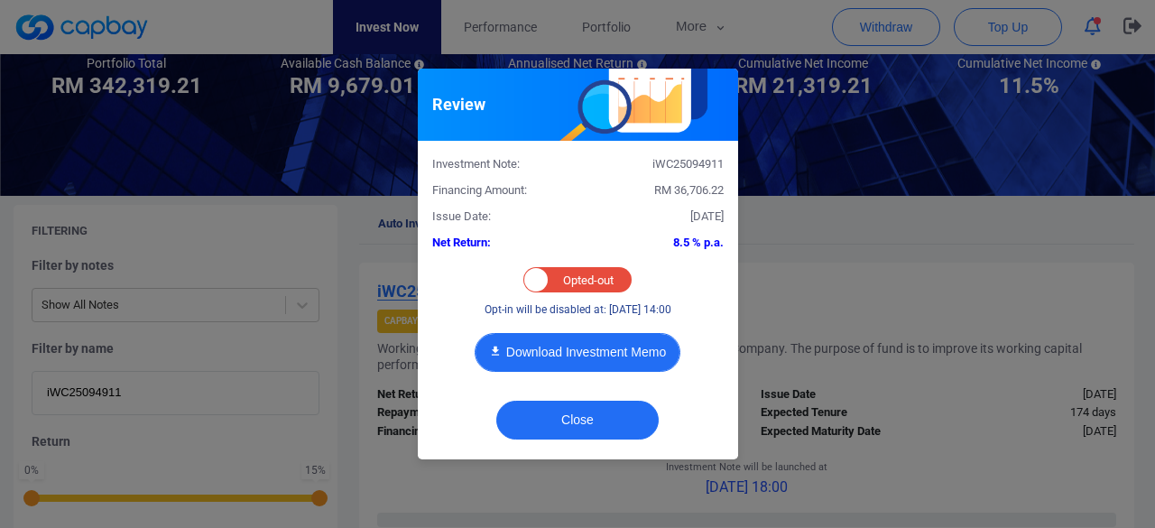
click at [565, 352] on button "Download Investment Memo" at bounding box center [578, 352] width 206 height 39
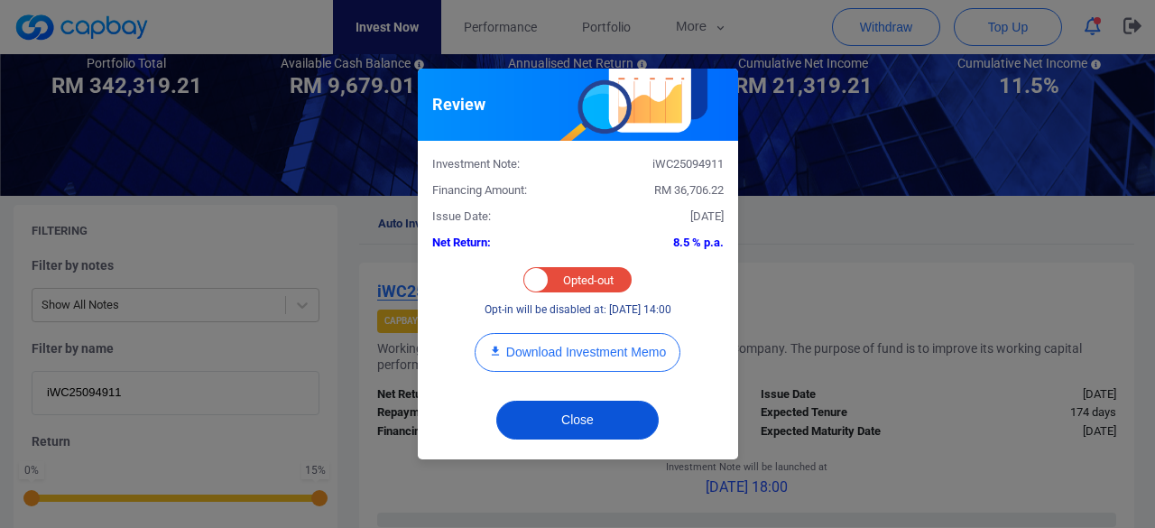
click at [597, 420] on button "Close" at bounding box center [577, 420] width 162 height 39
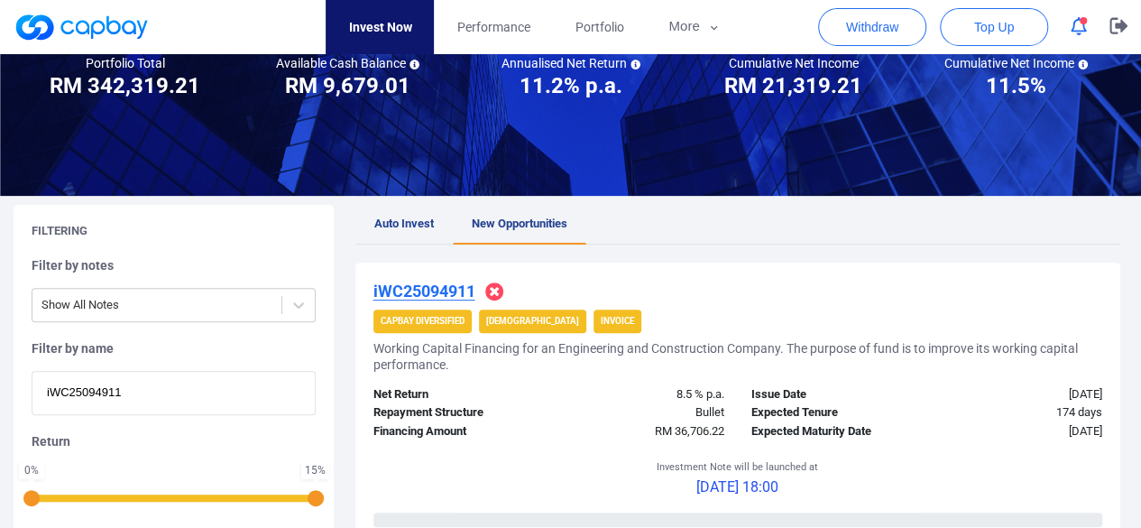
drag, startPoint x: 145, startPoint y: 394, endPoint x: 0, endPoint y: 407, distance: 145.8
click at [0, 407] on div "Filtering Filter by notes Show All Notes Filter by name iWC25094911 Return 0 % …" at bounding box center [570, 418] width 1141 height 427
paste input "1234"
click at [466, 291] on u "iWC25091234" at bounding box center [425, 291] width 102 height 19
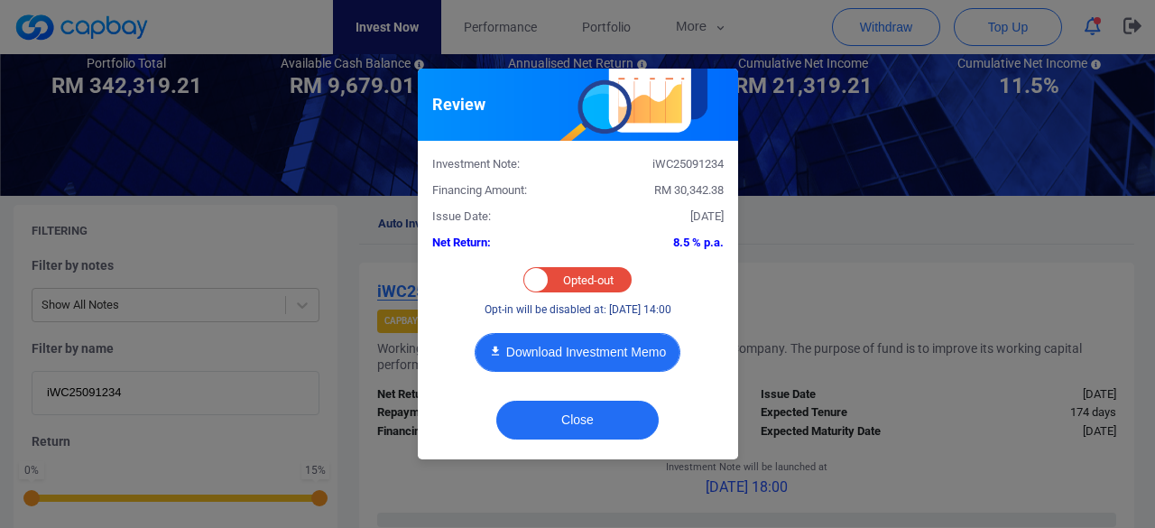
click at [621, 350] on button "Download Investment Memo" at bounding box center [578, 352] width 206 height 39
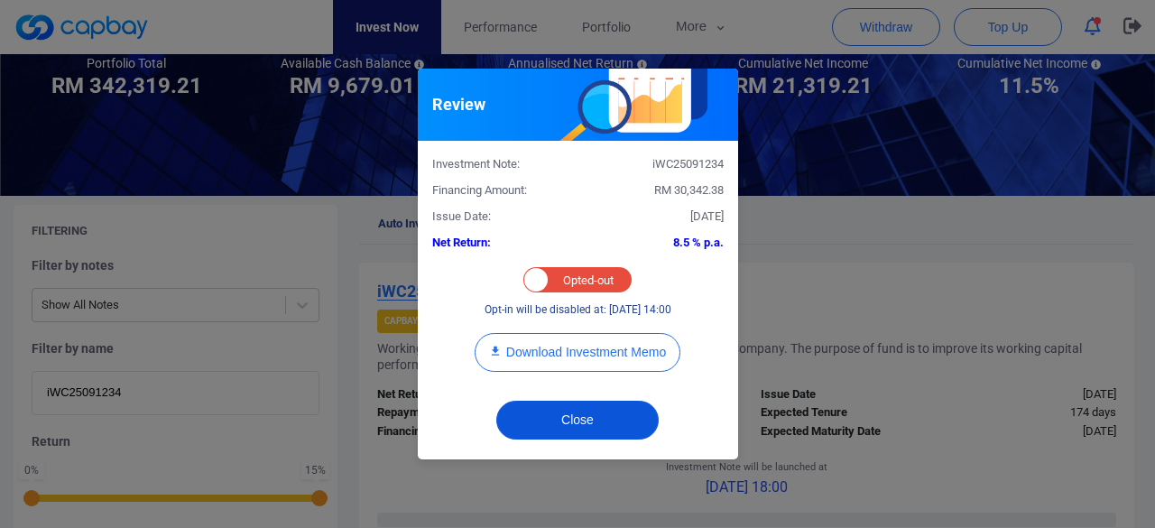
click at [559, 415] on button "Close" at bounding box center [577, 420] width 162 height 39
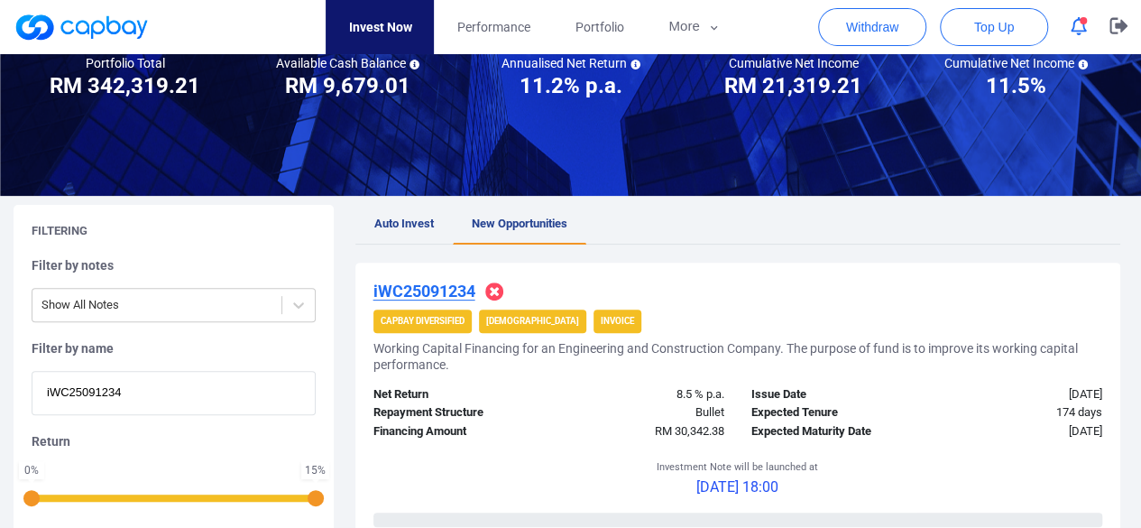
drag, startPoint x: 150, startPoint y: 384, endPoint x: 0, endPoint y: 397, distance: 150.3
click at [0, 397] on div "Filtering Filter by notes Show All Notes Filter by name iWC25091234 Return 0 % …" at bounding box center [570, 418] width 1141 height 427
paste input "2045"
drag, startPoint x: 137, startPoint y: 387, endPoint x: 0, endPoint y: 395, distance: 137.4
click at [0, 395] on div "Filtering Filter by notes Show All Notes Filter by name iWC25092045 Return 0 % …" at bounding box center [570, 418] width 1141 height 427
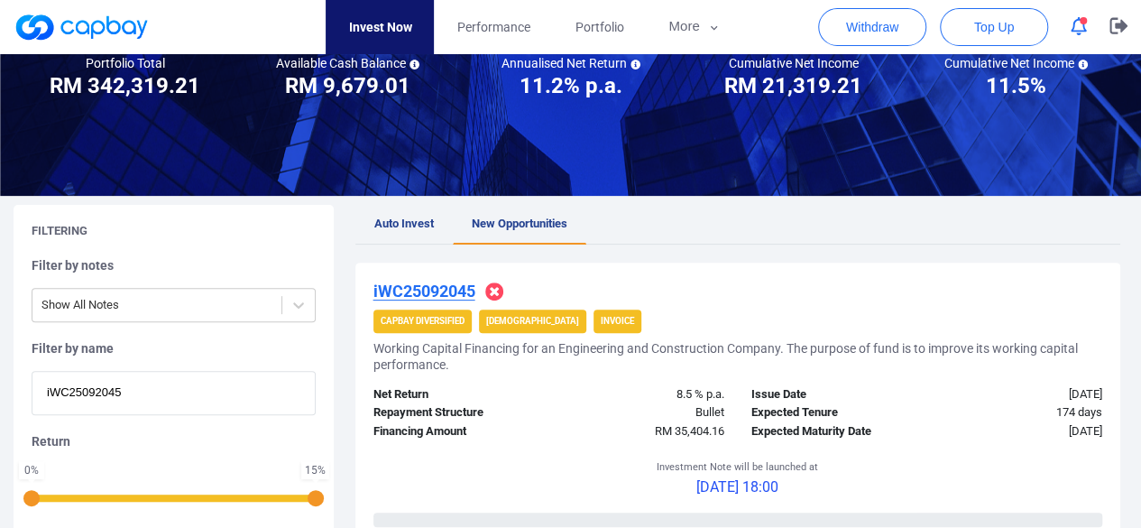
paste input "602"
drag, startPoint x: 141, startPoint y: 388, endPoint x: 0, endPoint y: 393, distance: 140.9
click at [0, 393] on div "Filtering Filter by notes Show All Notes Filter by name iWC25096025 Return 0 % …" at bounding box center [570, 418] width 1141 height 427
paste input "IF25092392"
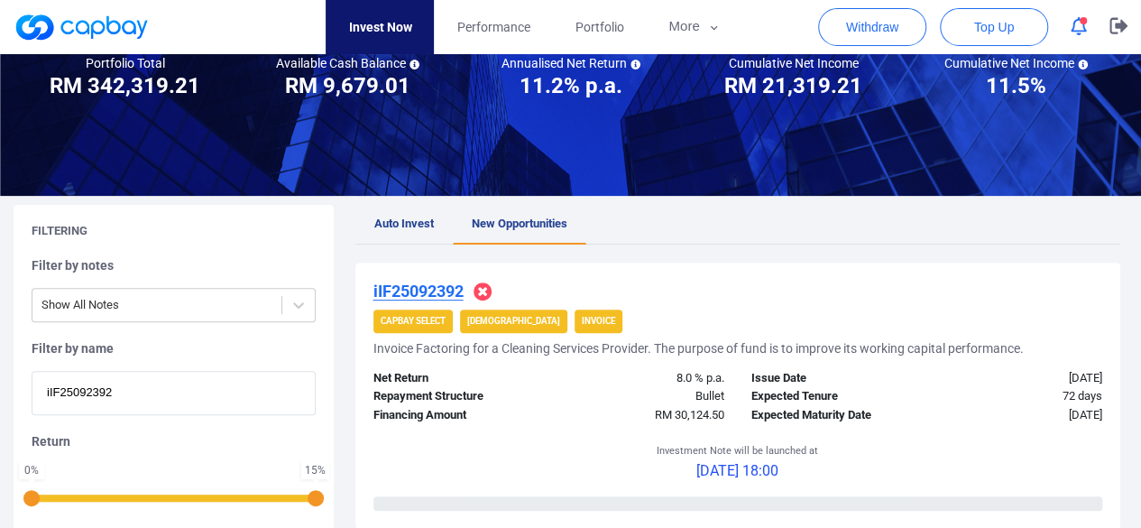
click at [424, 289] on u "iIF25092392" at bounding box center [419, 291] width 90 height 19
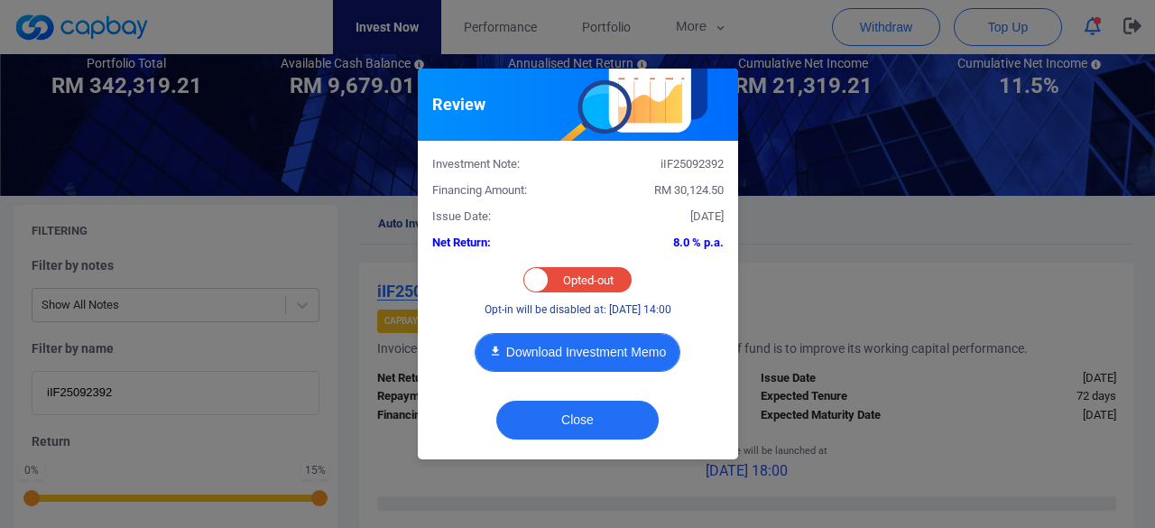
click at [583, 347] on button "Download Investment Memo" at bounding box center [578, 352] width 206 height 39
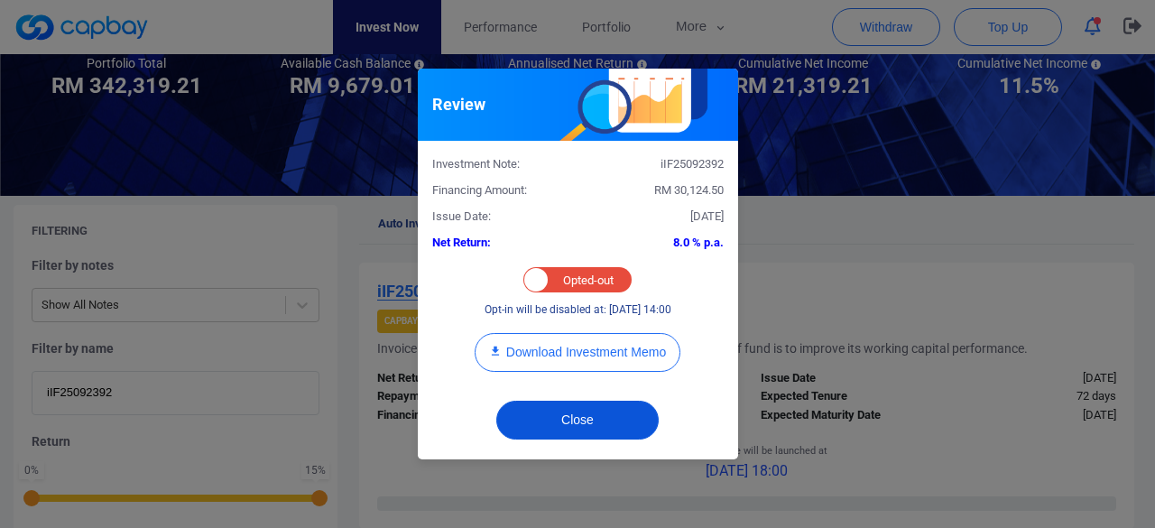
click at [584, 414] on button "Close" at bounding box center [577, 420] width 162 height 39
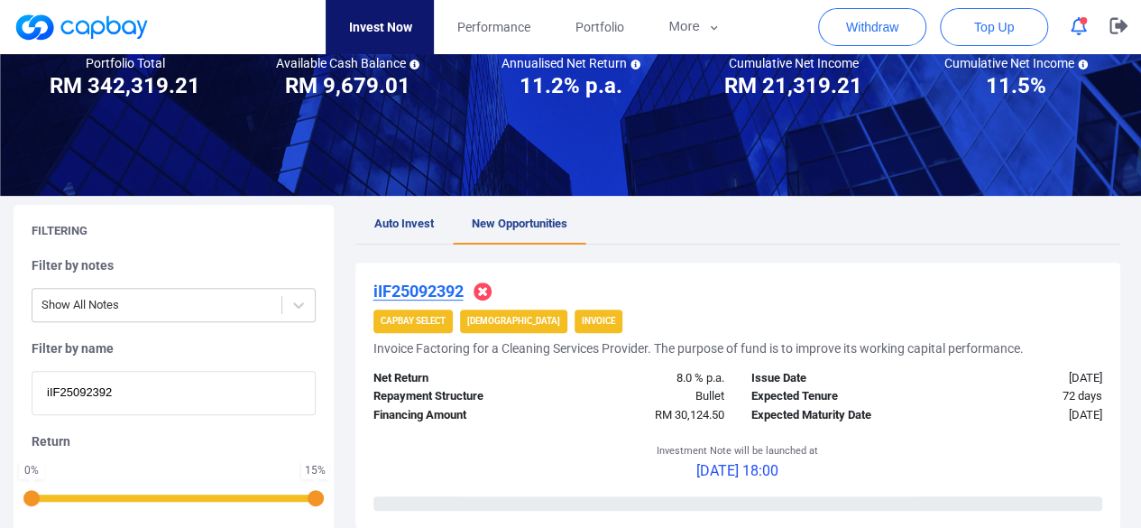
drag, startPoint x: 132, startPoint y: 396, endPoint x: 0, endPoint y: 407, distance: 132.2
click at [0, 407] on div "Filtering Filter by notes Show All Notes Filter by name iIF25092392 Return 0 % …" at bounding box center [570, 418] width 1141 height 427
paste input "8915"
drag, startPoint x: 92, startPoint y: 390, endPoint x: 0, endPoint y: 402, distance: 92.9
click at [0, 406] on div "Filtering Filter by notes Show All Notes Filter by name iIF25098915 Return 0 % …" at bounding box center [570, 418] width 1141 height 427
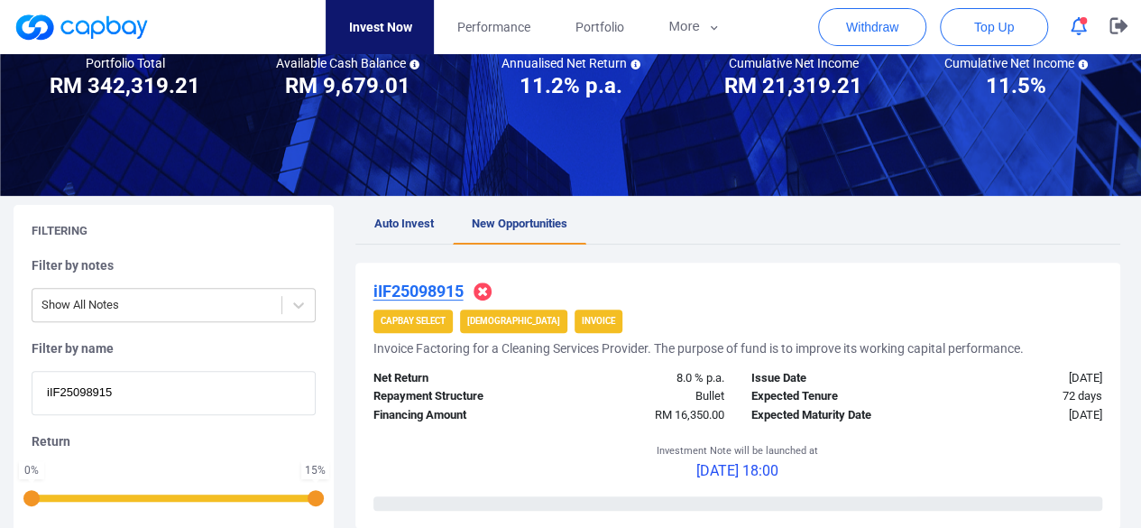
paste input "7123"
drag, startPoint x: 126, startPoint y: 393, endPoint x: 0, endPoint y: 390, distance: 126.4
click at [0, 390] on div "Filtering Filter by notes Show All Notes Filter by name iIF25097123 Return 0 % …" at bounding box center [570, 418] width 1141 height 427
paste input "3151"
type input "iIF25093151"
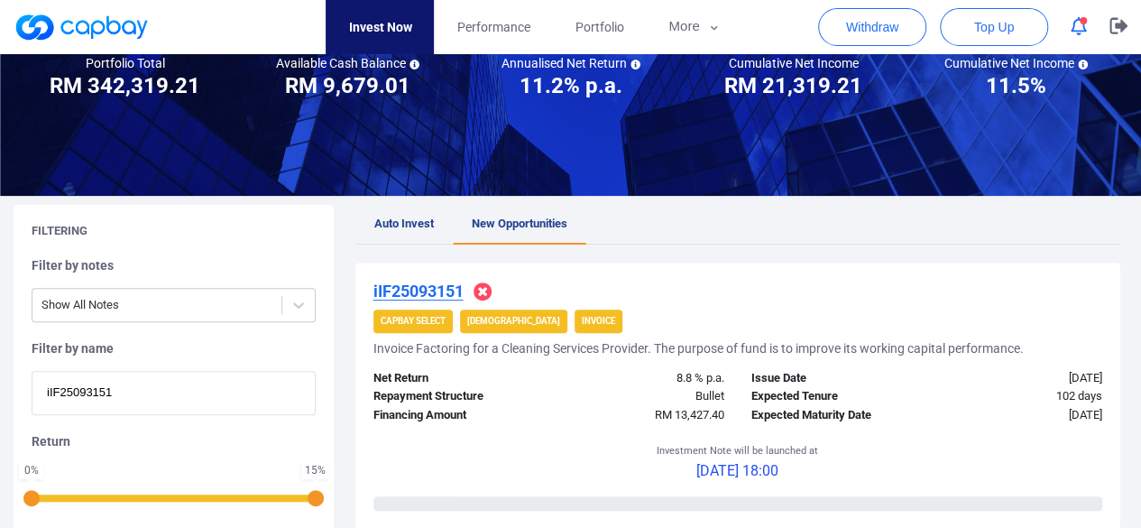
click at [455, 287] on u "iIF25093151" at bounding box center [419, 291] width 90 height 19
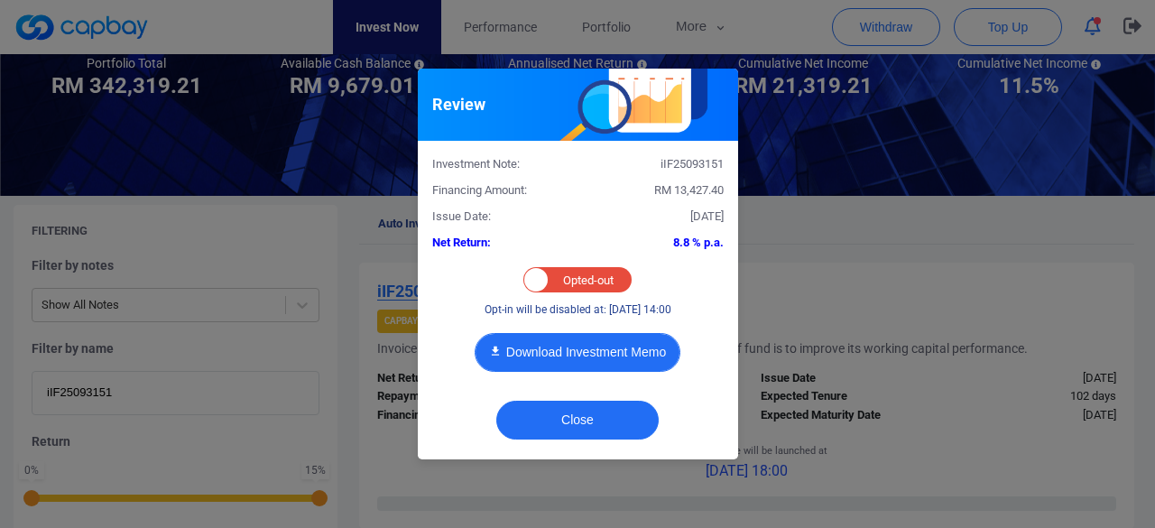
click at [628, 355] on button "Download Investment Memo" at bounding box center [578, 352] width 206 height 39
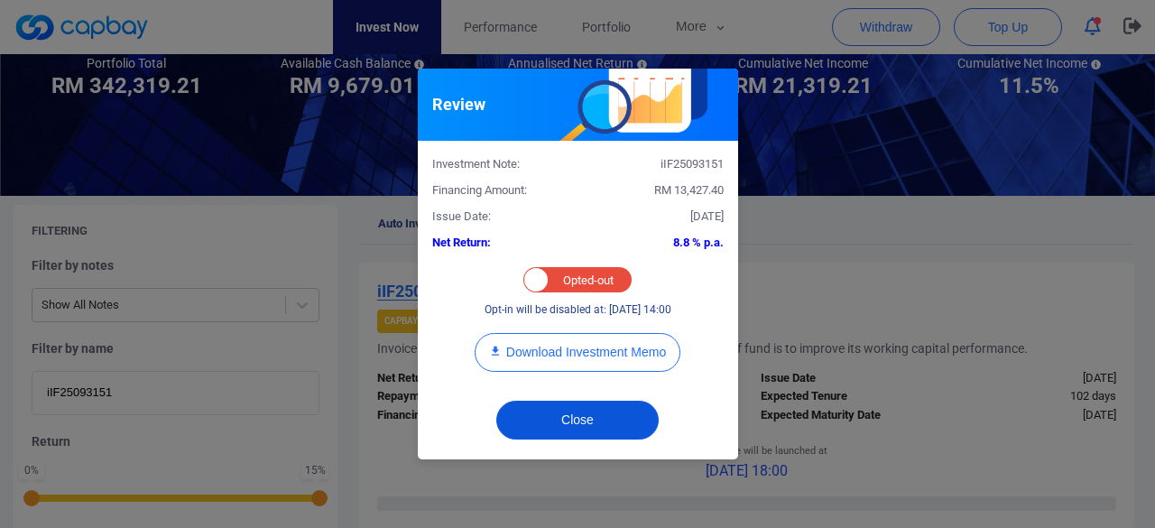
click at [568, 421] on button "Close" at bounding box center [577, 420] width 162 height 39
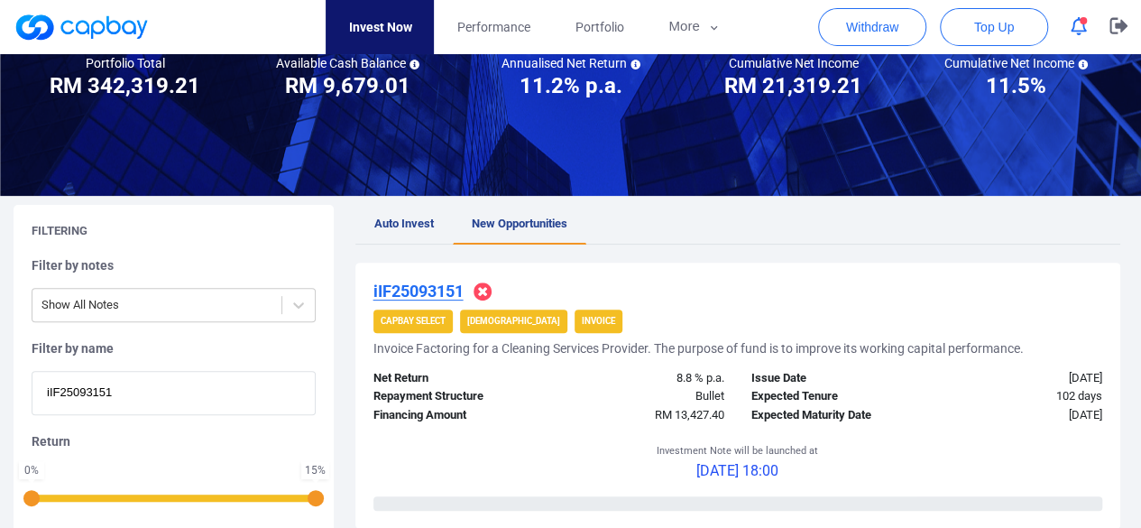
click at [430, 291] on u "iIF25093151" at bounding box center [419, 291] width 90 height 19
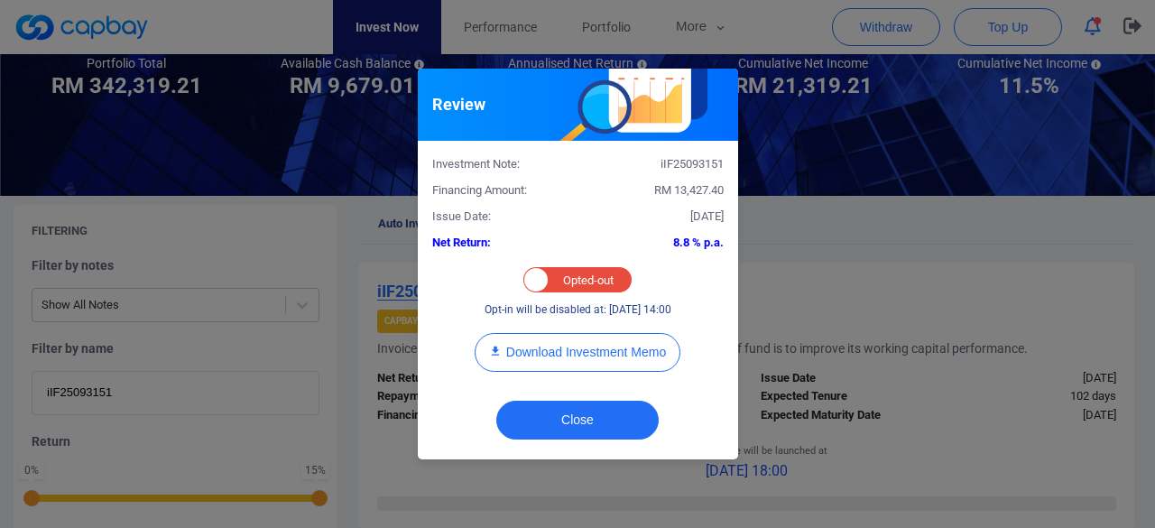
click at [580, 279] on div "Opted-in Opted-out" at bounding box center [577, 279] width 108 height 25
checkbox input "true"
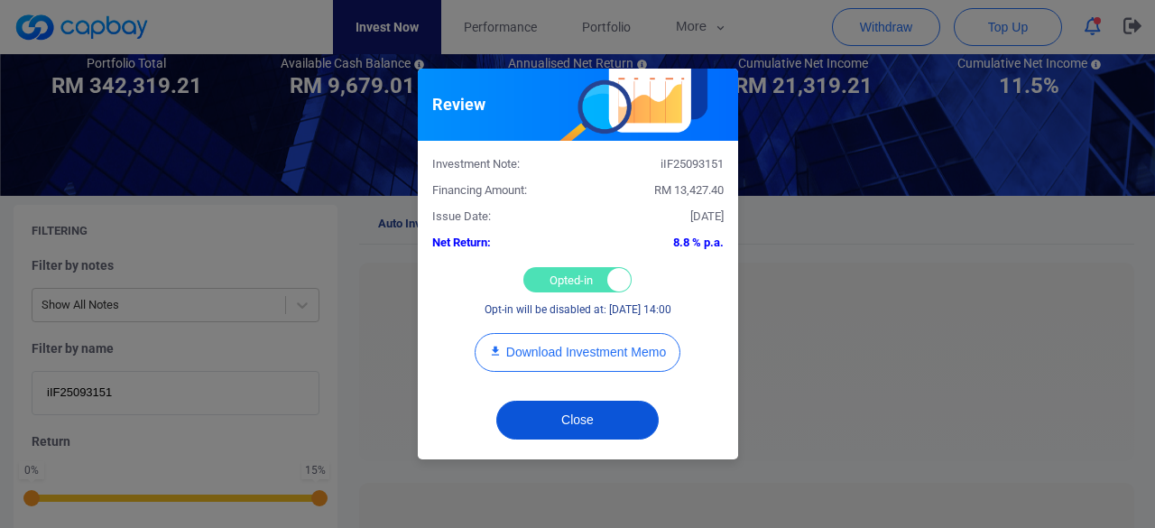
click at [575, 426] on button "Close" at bounding box center [577, 420] width 162 height 39
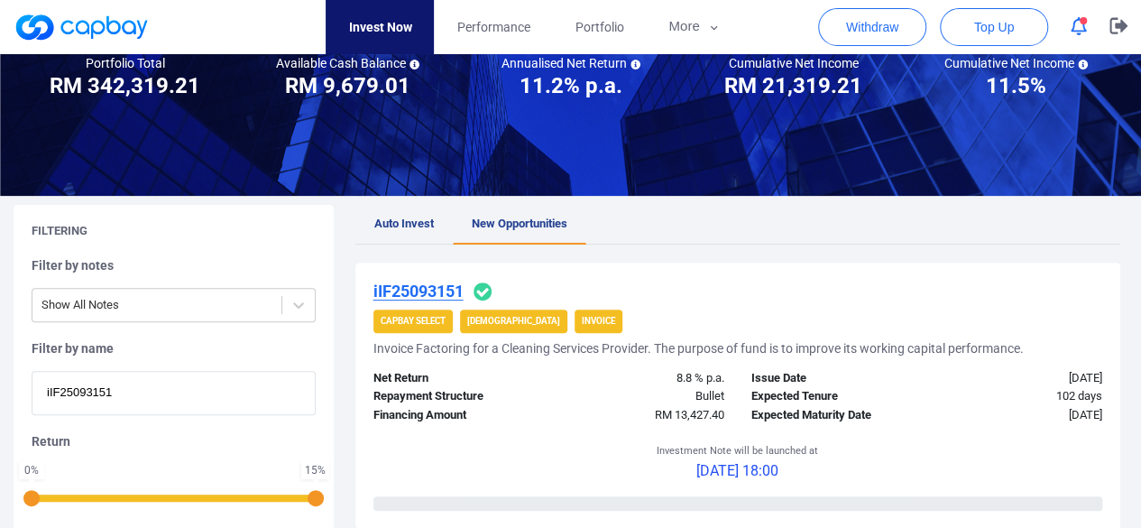
drag, startPoint x: 49, startPoint y: 396, endPoint x: 0, endPoint y: 398, distance: 48.8
click at [0, 398] on div "Filtering Filter by notes Show All Notes Filter by name iIF25093151 Return 0 % …" at bounding box center [570, 418] width 1141 height 427
paste input "64"
type input "iIF25096451"
click at [423, 293] on u "iIF25096451" at bounding box center [419, 291] width 90 height 19
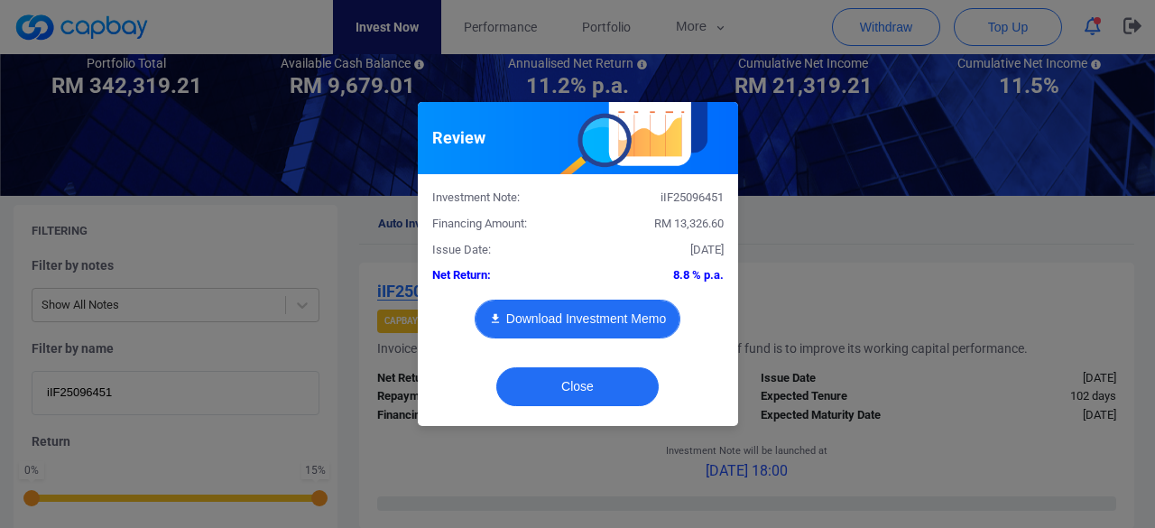
click at [593, 317] on button "Download Investment Memo" at bounding box center [578, 319] width 206 height 39
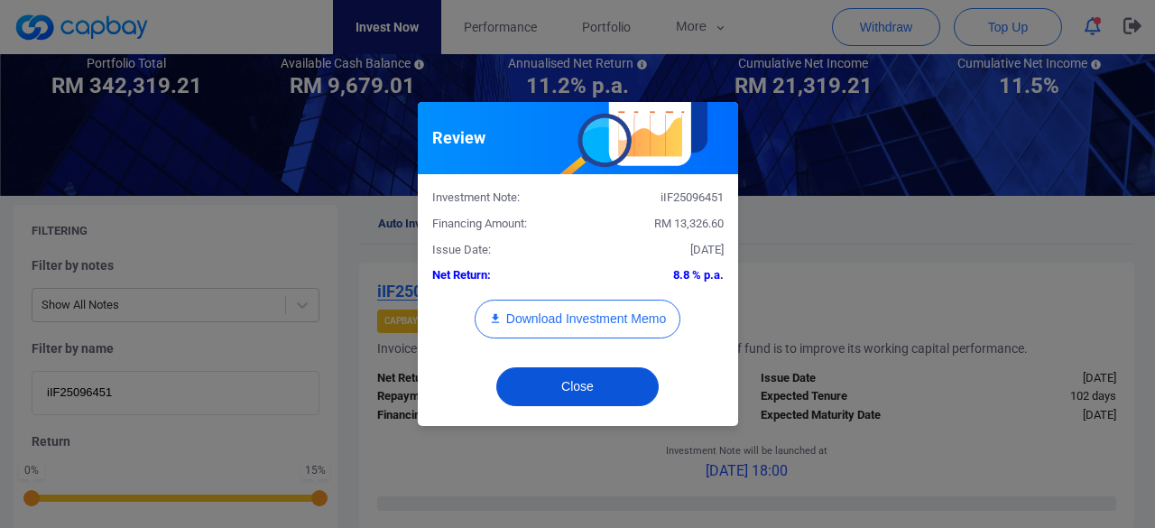
click at [546, 383] on button "Close" at bounding box center [577, 386] width 162 height 39
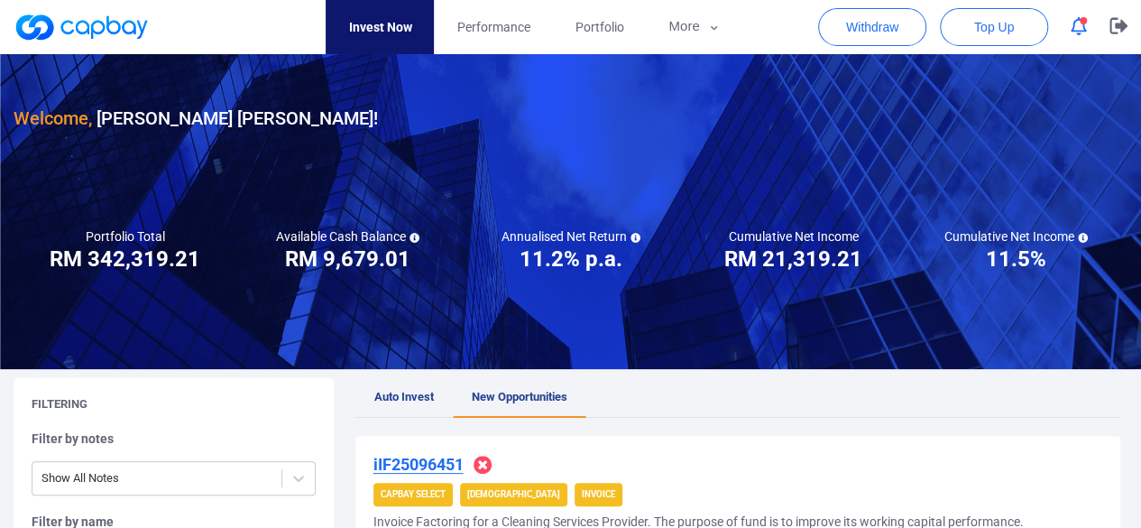
scroll to position [0, 0]
